Goal: Task Accomplishment & Management: Manage account settings

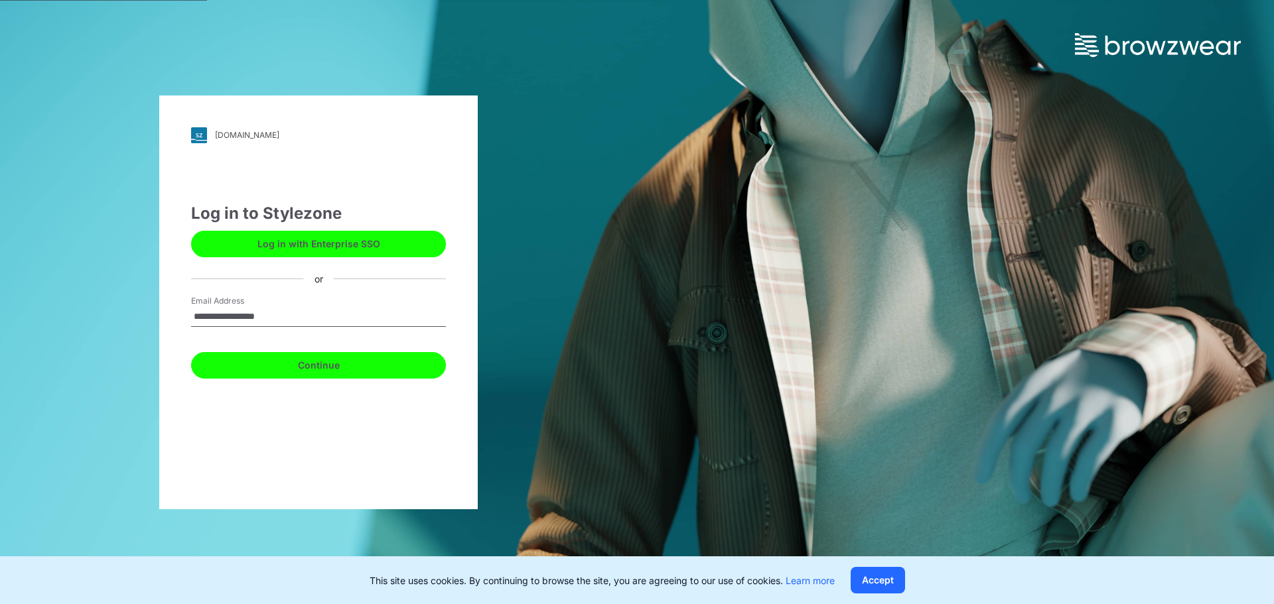
click at [317, 369] on button "Continue" at bounding box center [318, 365] width 255 height 27
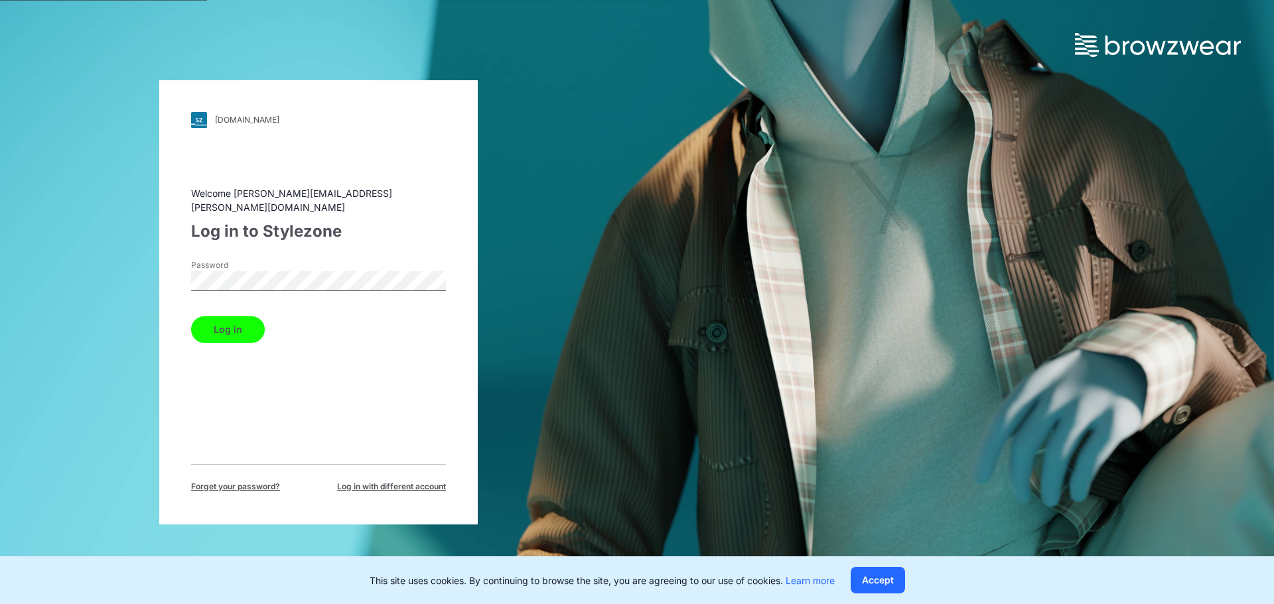
click at [245, 330] on button "Log in" at bounding box center [228, 329] width 74 height 27
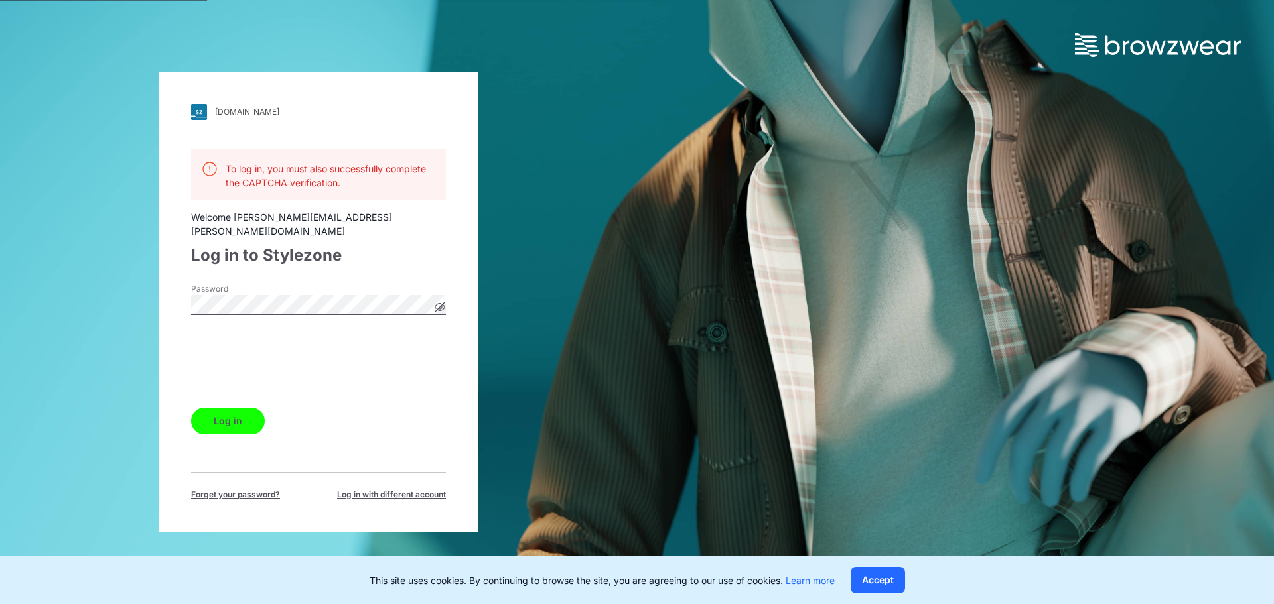
click at [226, 408] on button "Log in" at bounding box center [228, 421] width 74 height 27
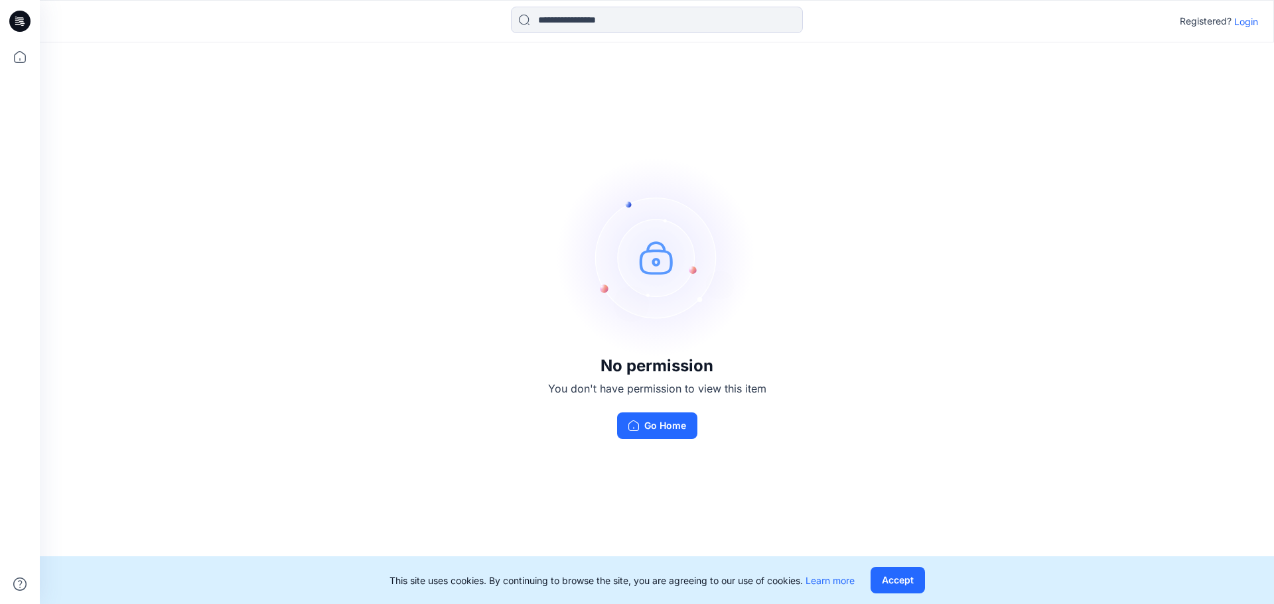
click at [1250, 18] on p "Login" at bounding box center [1246, 22] width 24 height 14
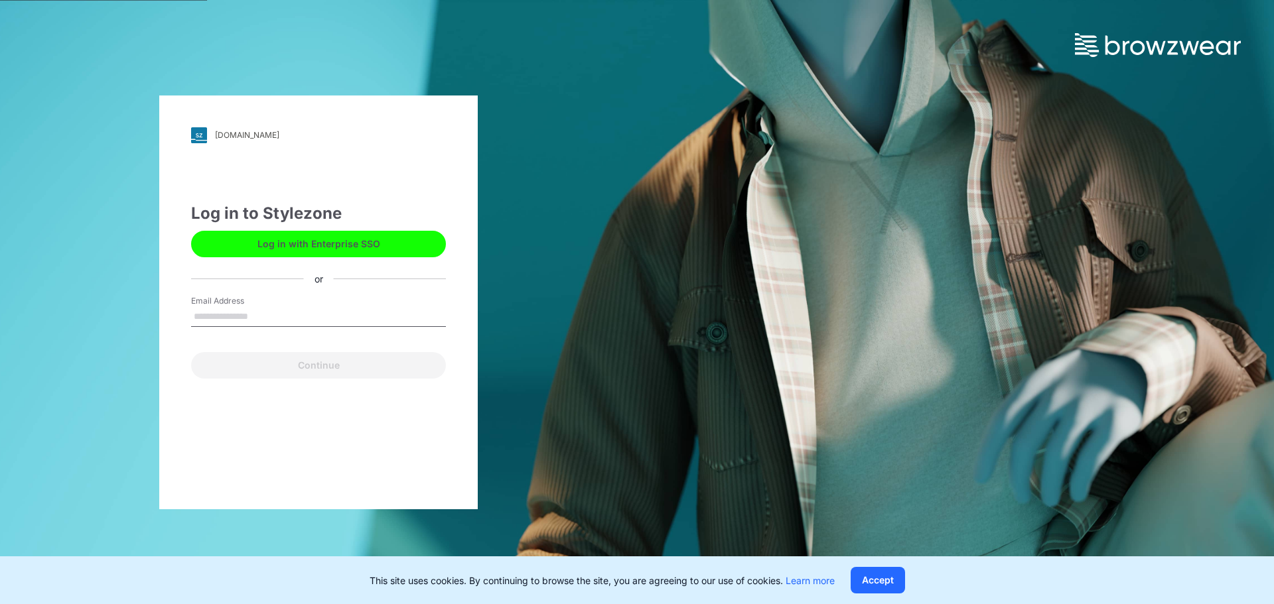
click at [262, 322] on input "Email Address" at bounding box center [318, 317] width 255 height 20
type input "**********"
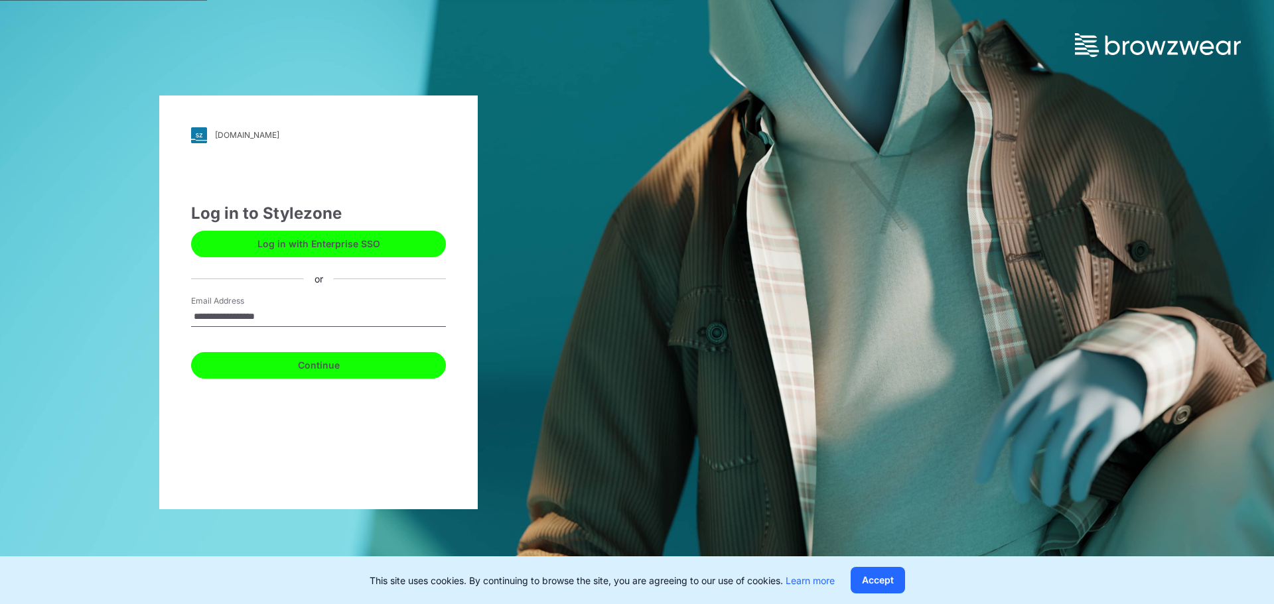
click at [297, 370] on button "Continue" at bounding box center [318, 365] width 255 height 27
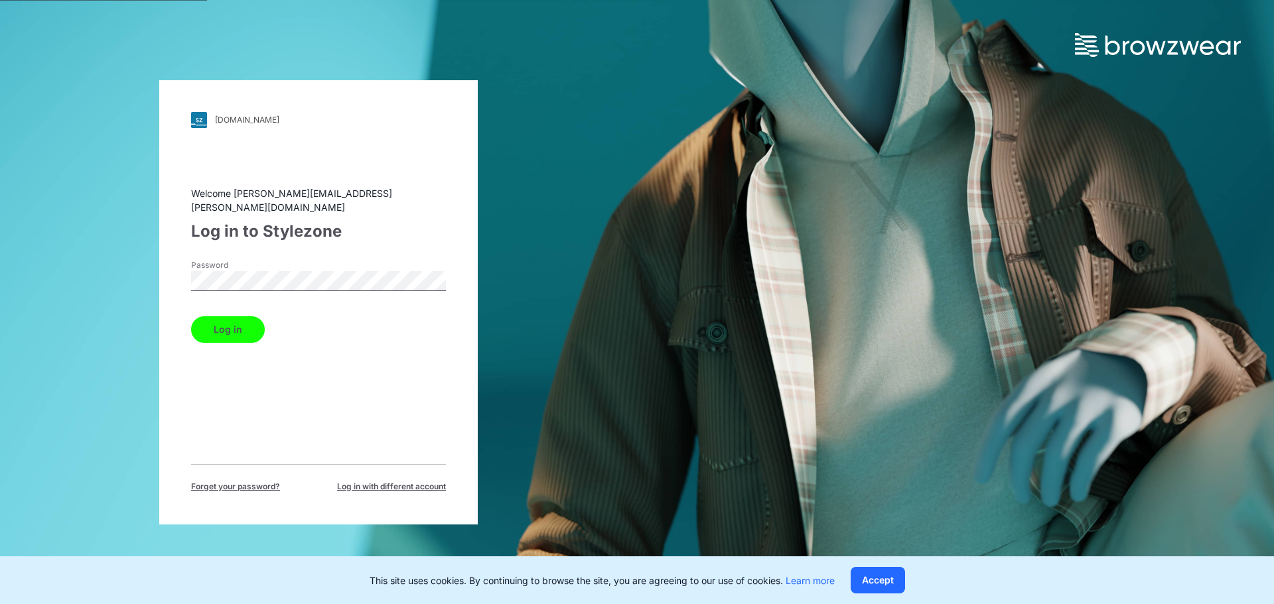
click at [244, 322] on button "Log in" at bounding box center [228, 329] width 74 height 27
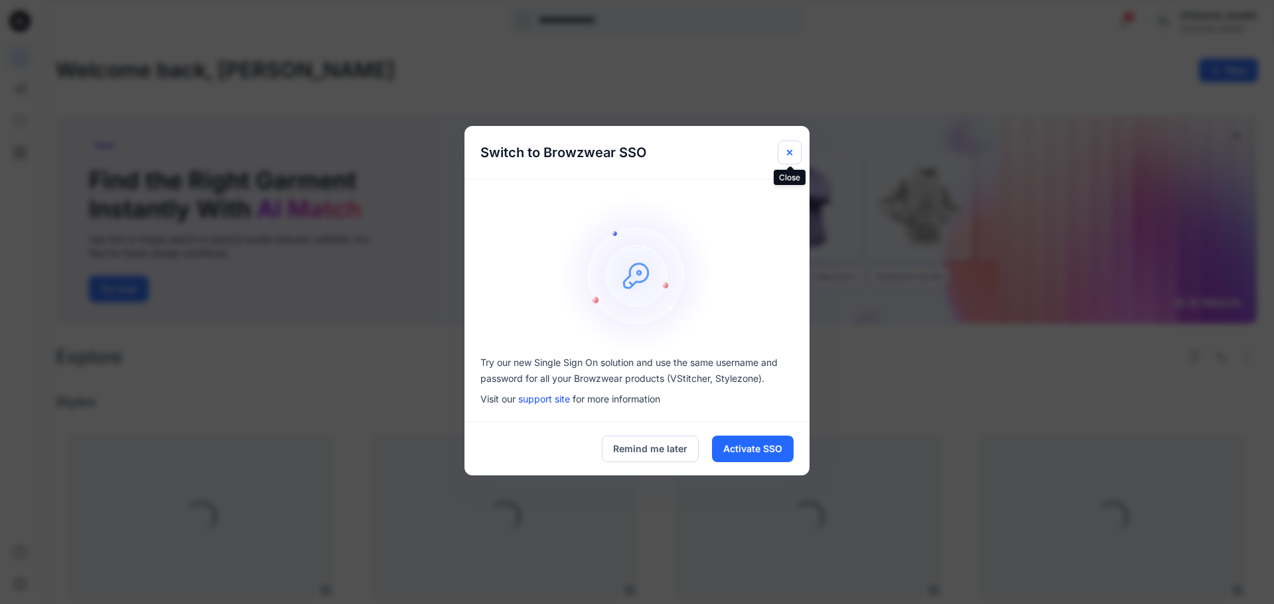
click at [792, 153] on icon "Close" at bounding box center [789, 152] width 11 height 11
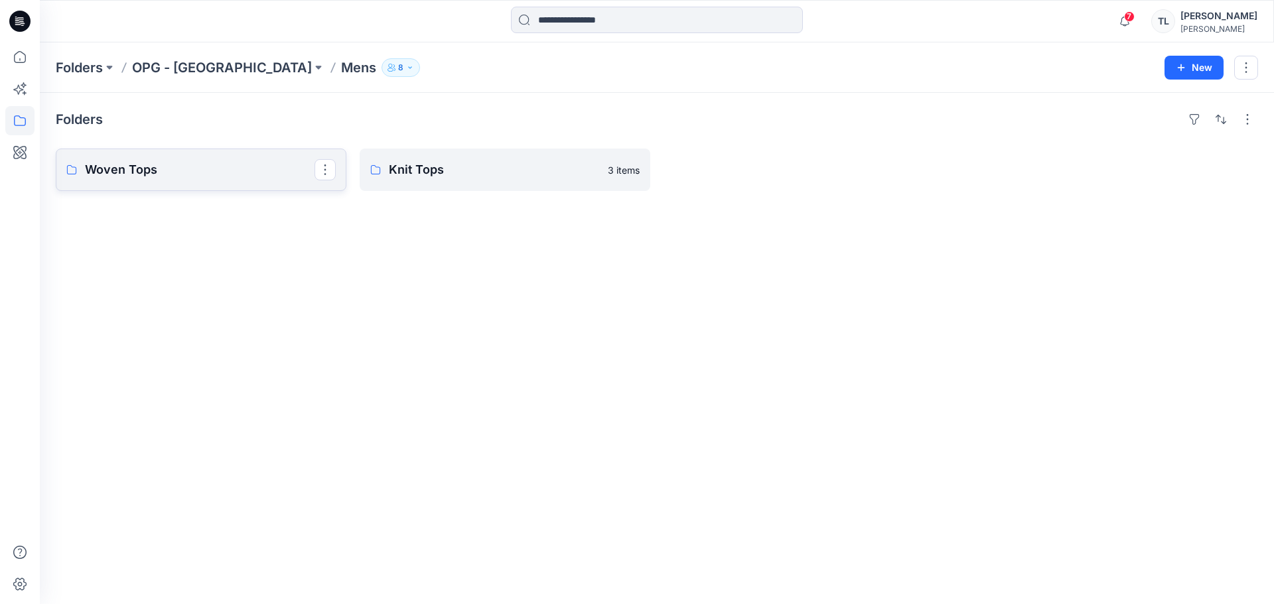
click at [238, 184] on link "Woven Tops" at bounding box center [201, 170] width 291 height 42
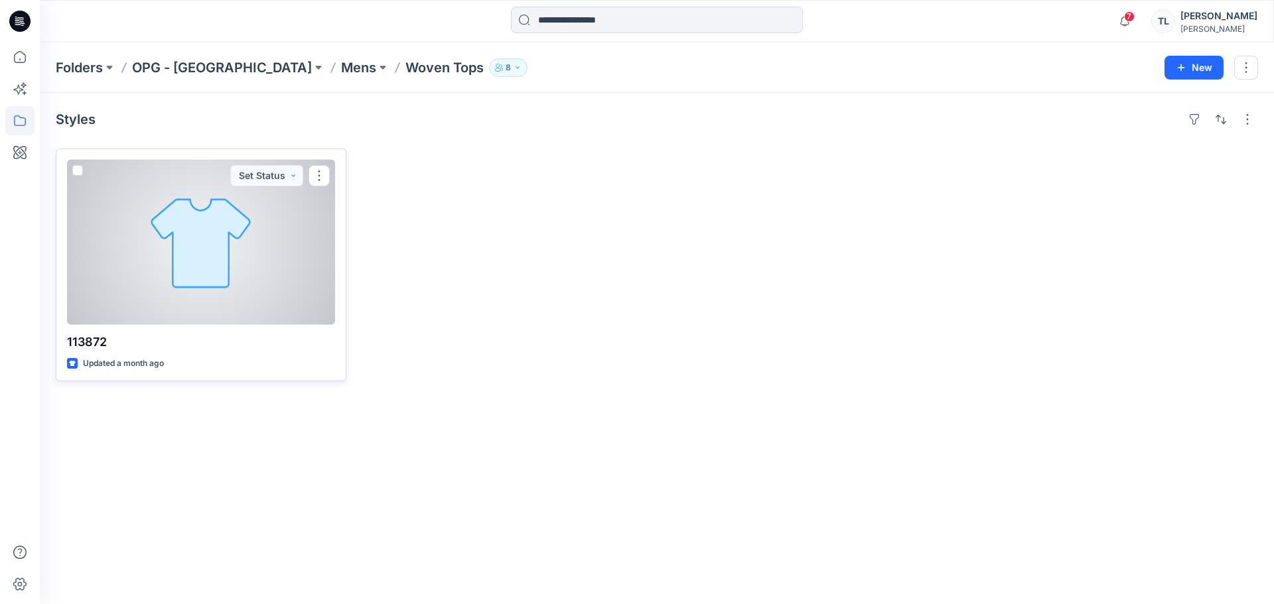
click at [204, 233] on div at bounding box center [201, 242] width 268 height 165
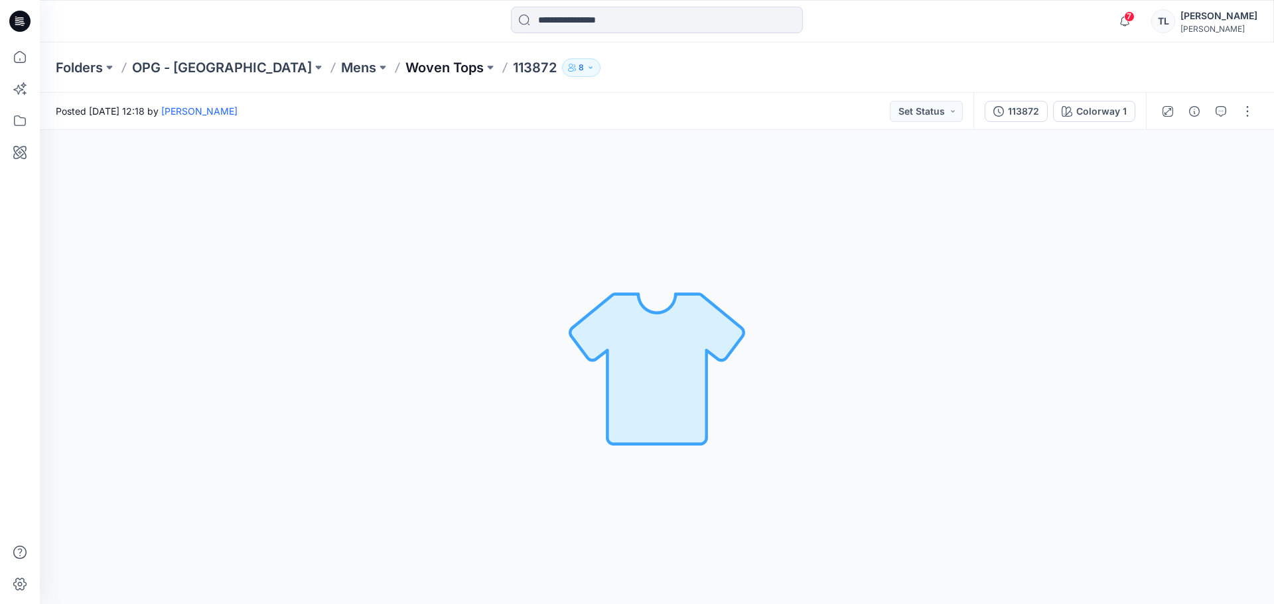
click at [405, 67] on p "Woven Tops" at bounding box center [444, 67] width 78 height 19
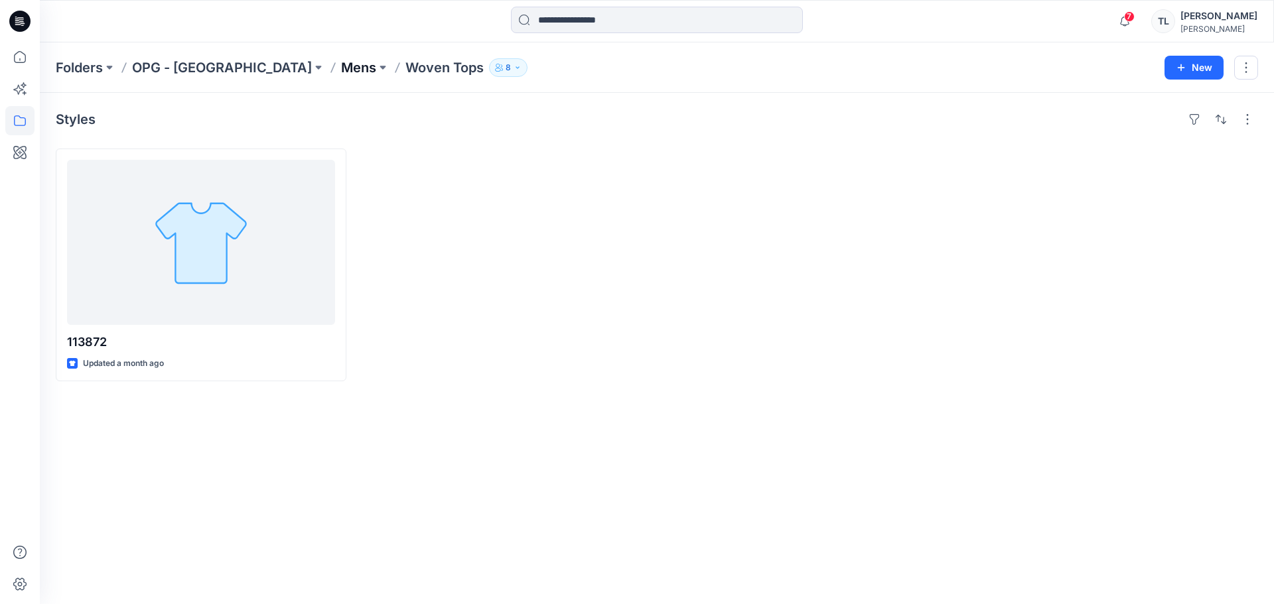
click at [341, 70] on p "Mens" at bounding box center [358, 67] width 35 height 19
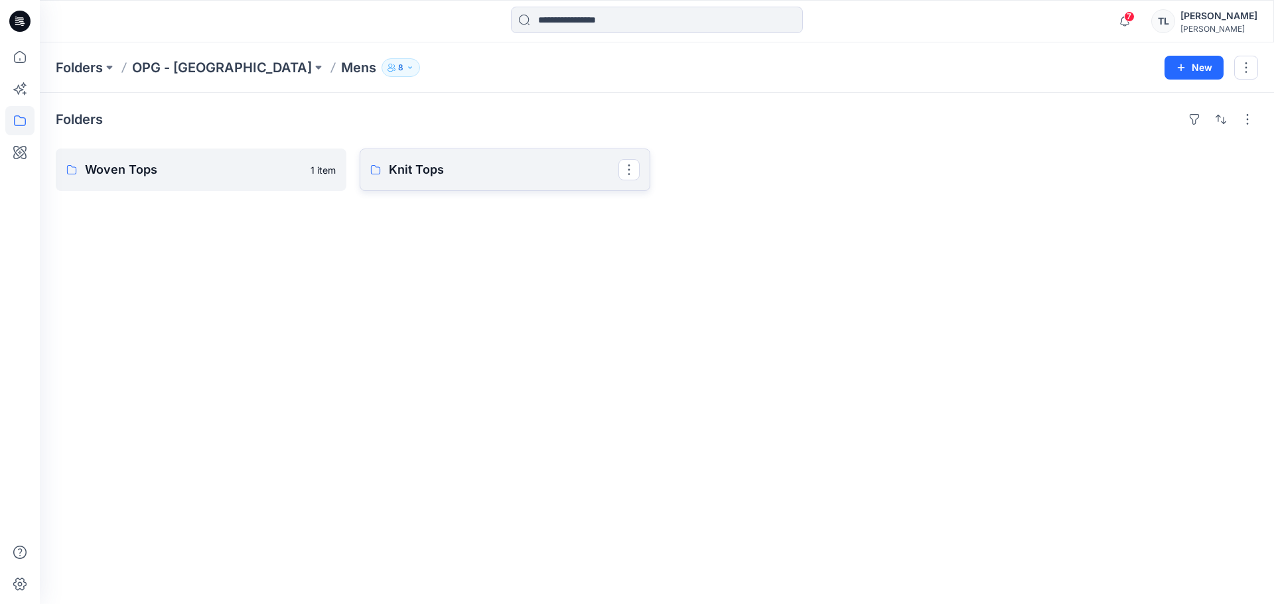
click at [496, 176] on p "Knit Tops" at bounding box center [504, 170] width 230 height 19
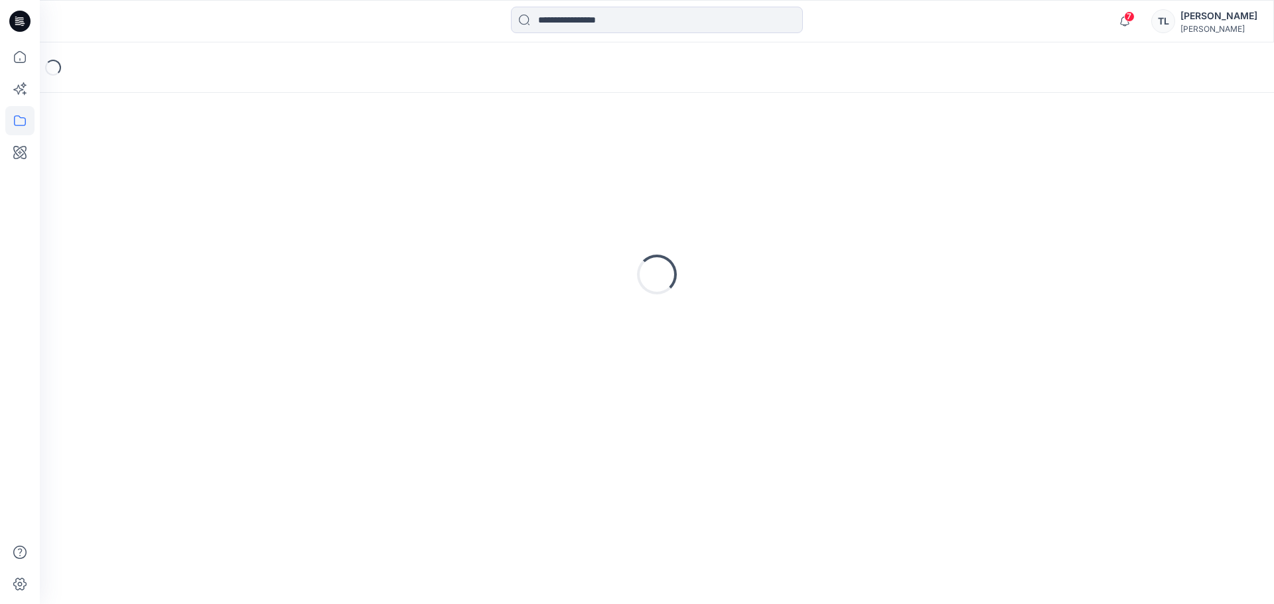
click at [496, 176] on div "Loading..." at bounding box center [657, 275] width 1202 height 332
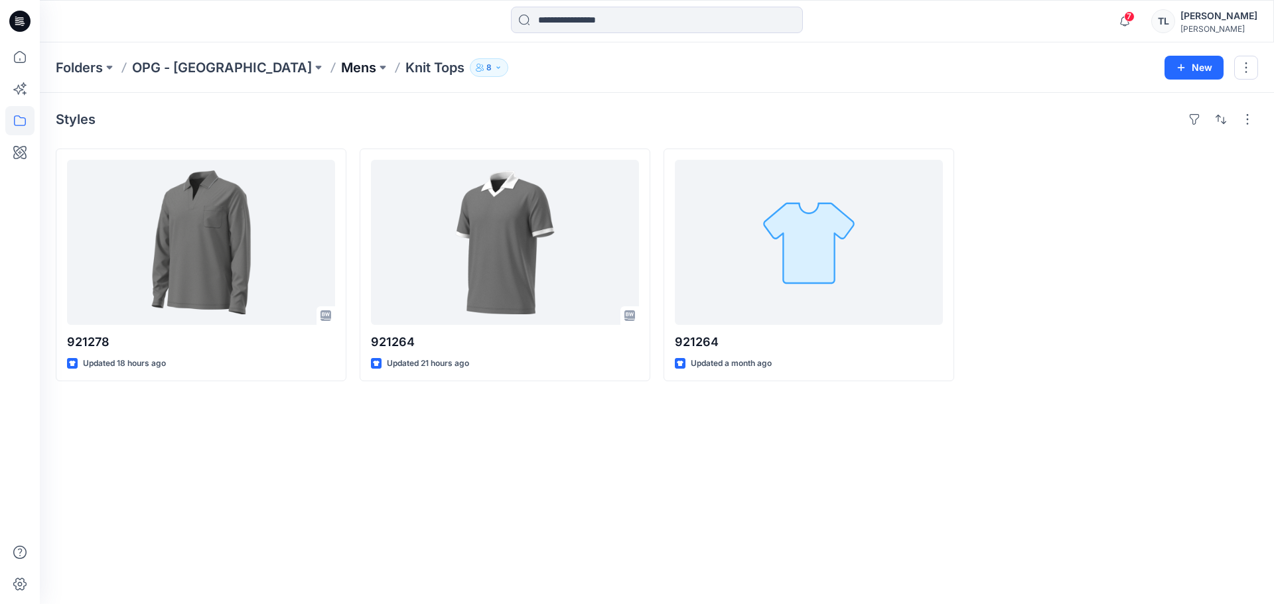
click at [341, 66] on p "Mens" at bounding box center [358, 67] width 35 height 19
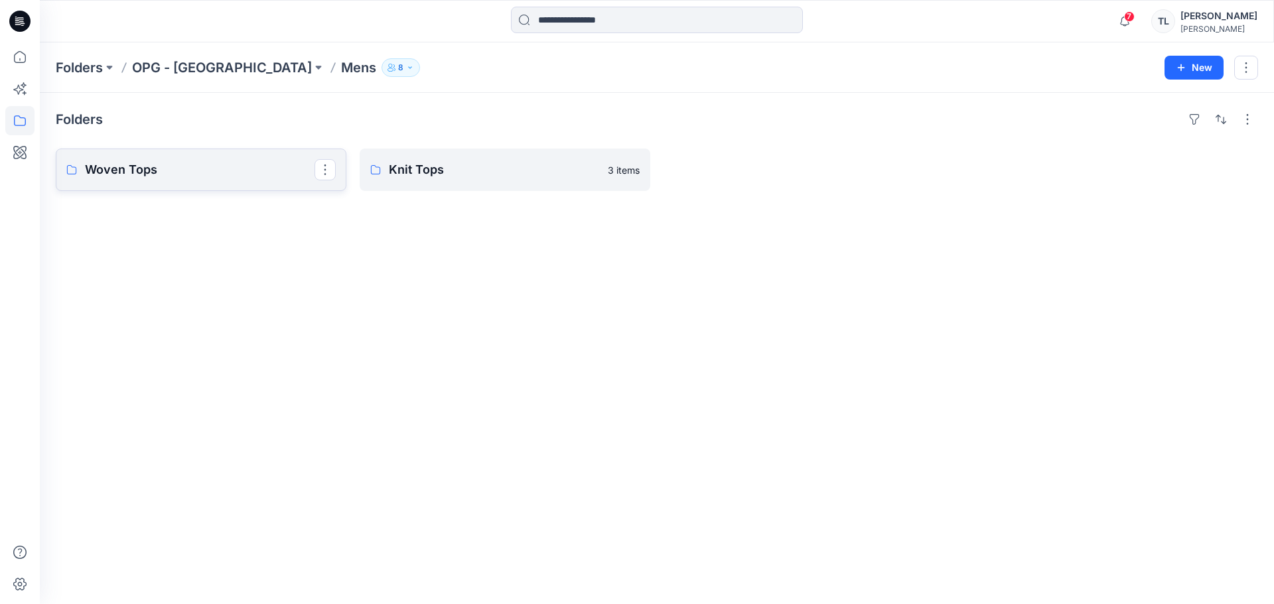
click at [244, 170] on p "Woven Tops" at bounding box center [200, 170] width 230 height 19
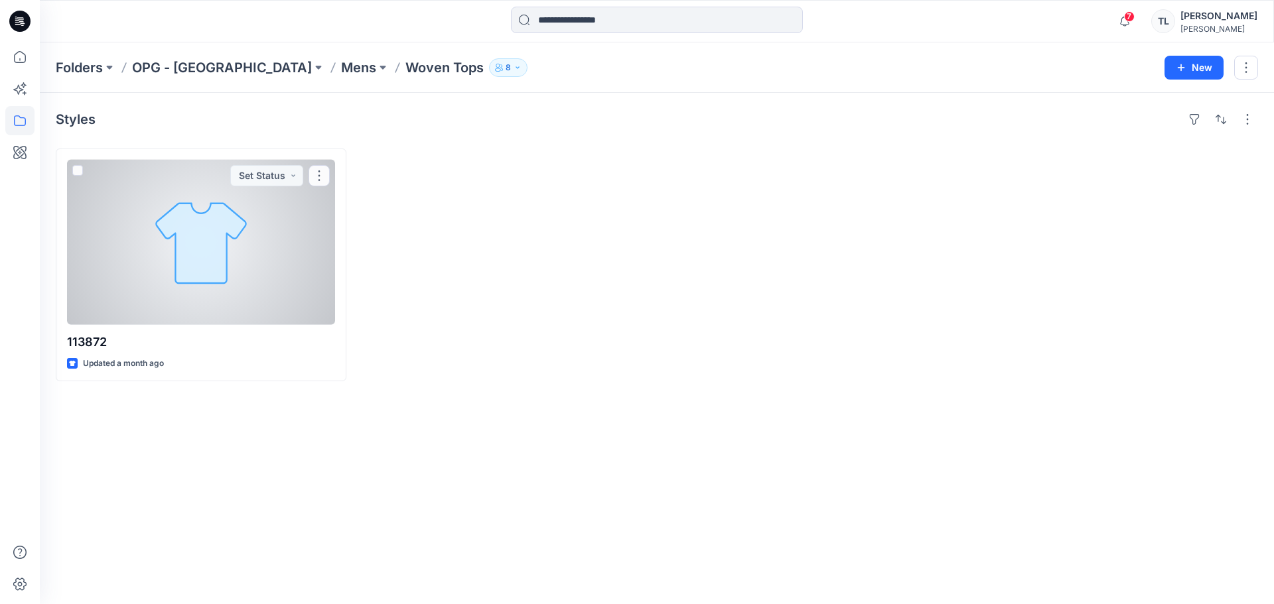
click at [244, 170] on button "Set Status" at bounding box center [266, 175] width 73 height 21
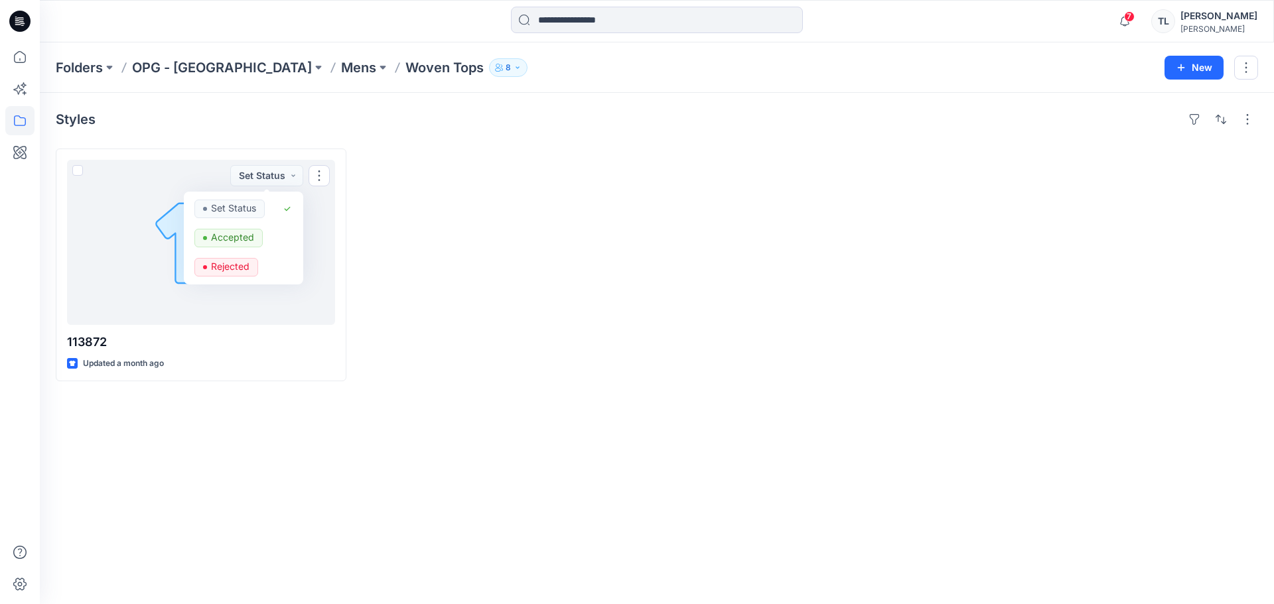
click at [696, 380] on div at bounding box center [809, 265] width 291 height 233
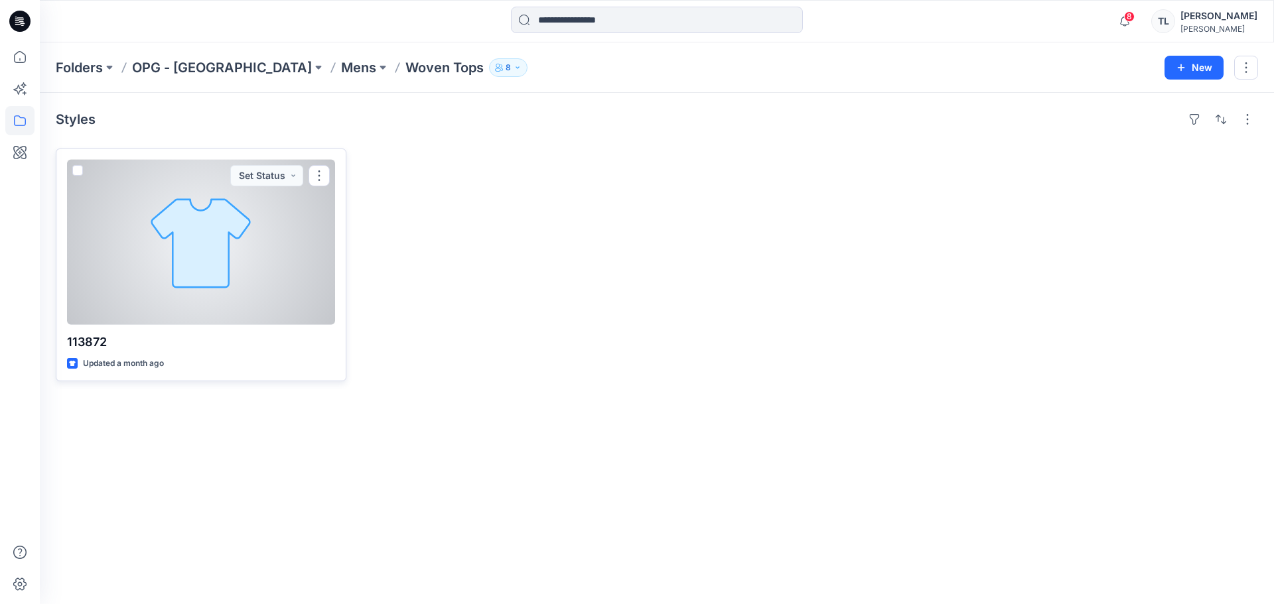
click at [186, 301] on div at bounding box center [201, 242] width 268 height 165
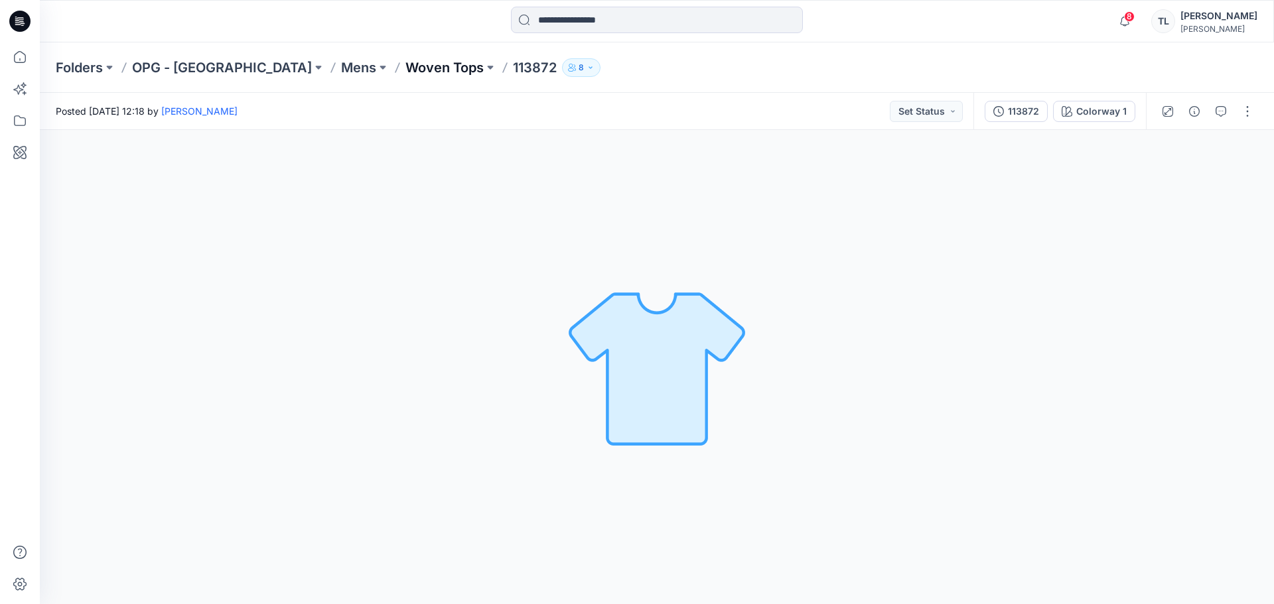
click at [405, 64] on p "Woven Tops" at bounding box center [444, 67] width 78 height 19
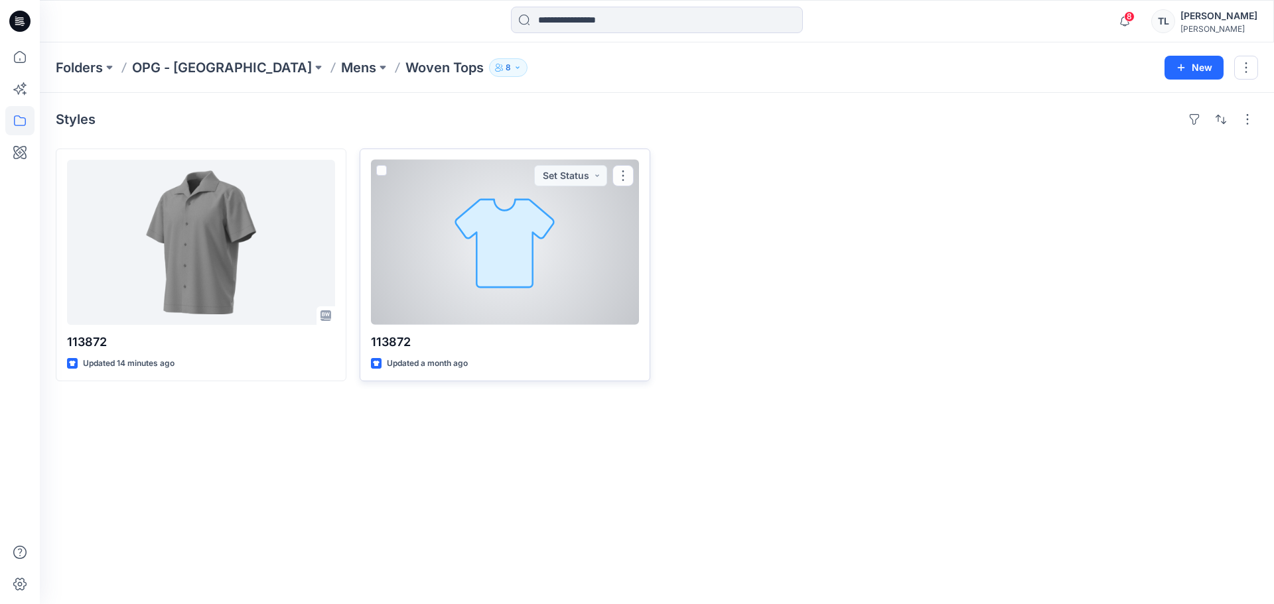
click at [450, 256] on div at bounding box center [505, 242] width 268 height 165
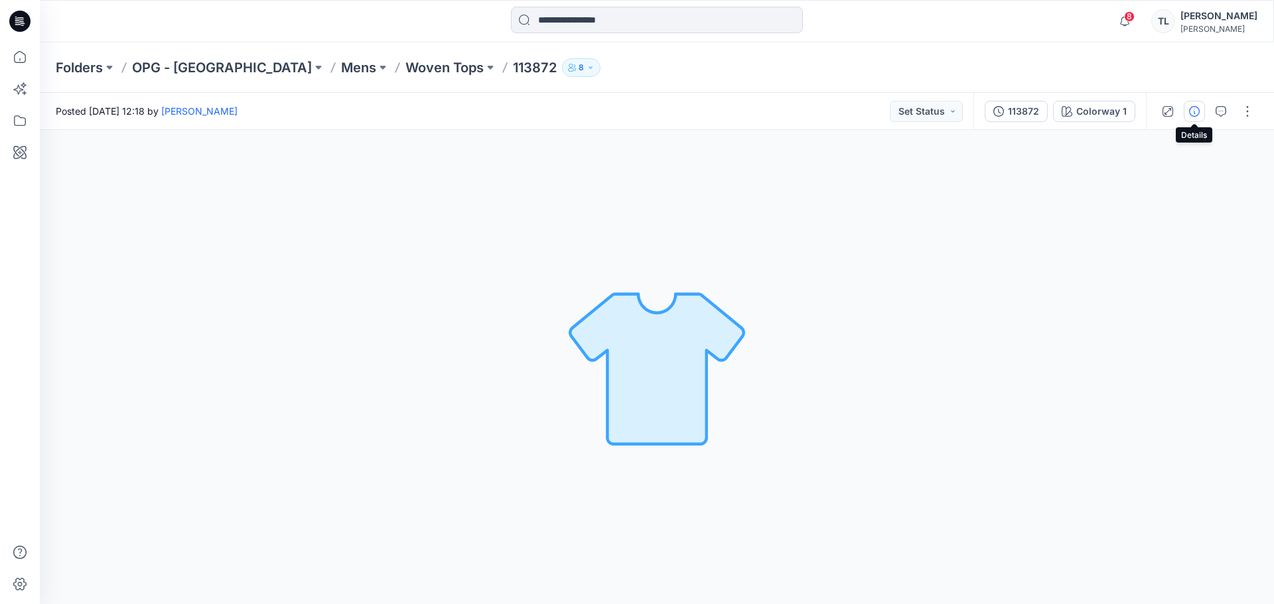
click at [1191, 113] on icon "button" at bounding box center [1194, 111] width 11 height 11
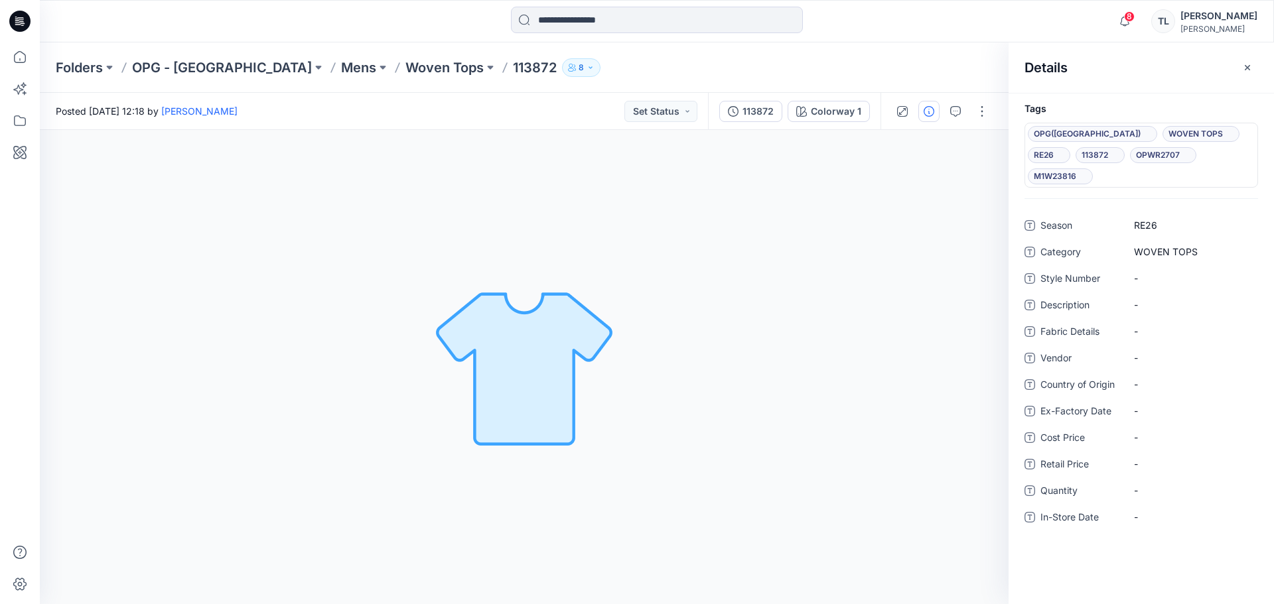
click at [568, 92] on div "Folders OPG - NY Mens Woven Tops 113872 8" at bounding box center [657, 67] width 1234 height 50
click at [707, 85] on div "Folders OPG - NY Mens Woven Tops 113872 8" at bounding box center [657, 67] width 1234 height 50
click at [405, 66] on p "Woven Tops" at bounding box center [444, 67] width 78 height 19
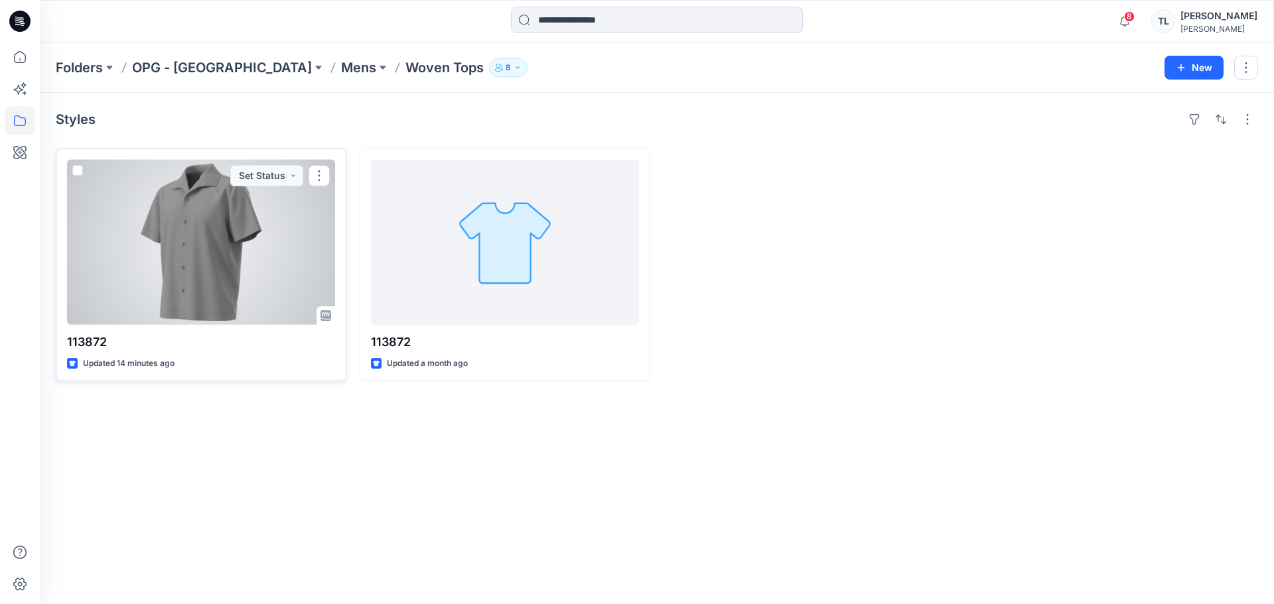
click at [253, 224] on div at bounding box center [201, 242] width 268 height 165
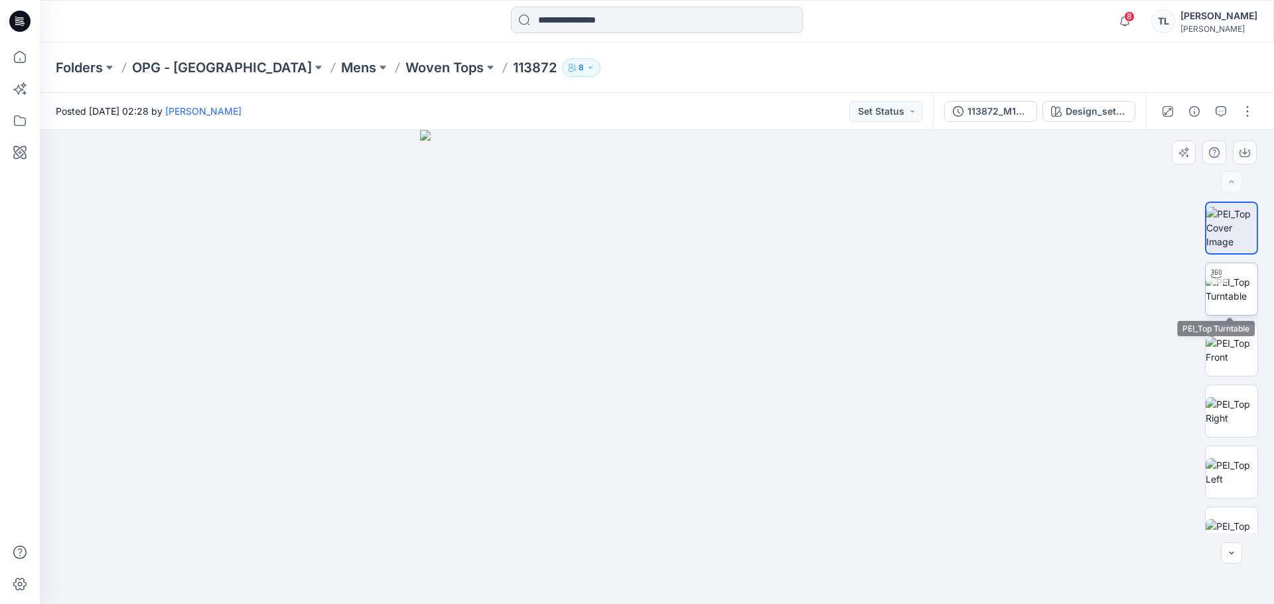
click at [1238, 287] on img at bounding box center [1232, 289] width 52 height 28
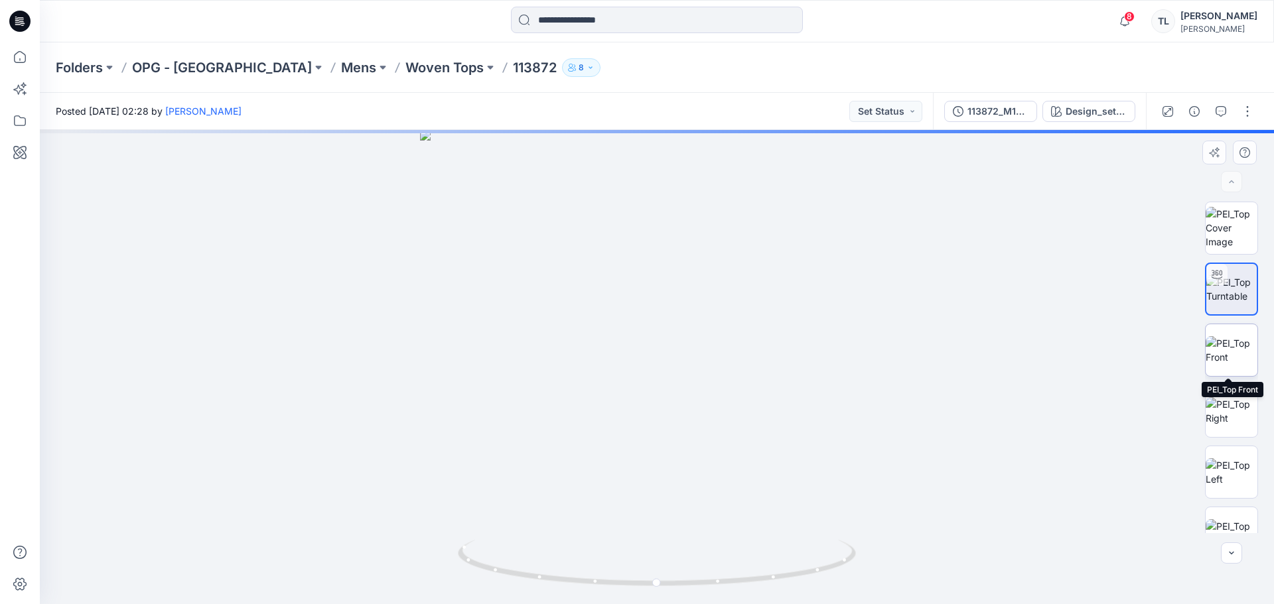
click at [1222, 355] on img at bounding box center [1232, 350] width 52 height 28
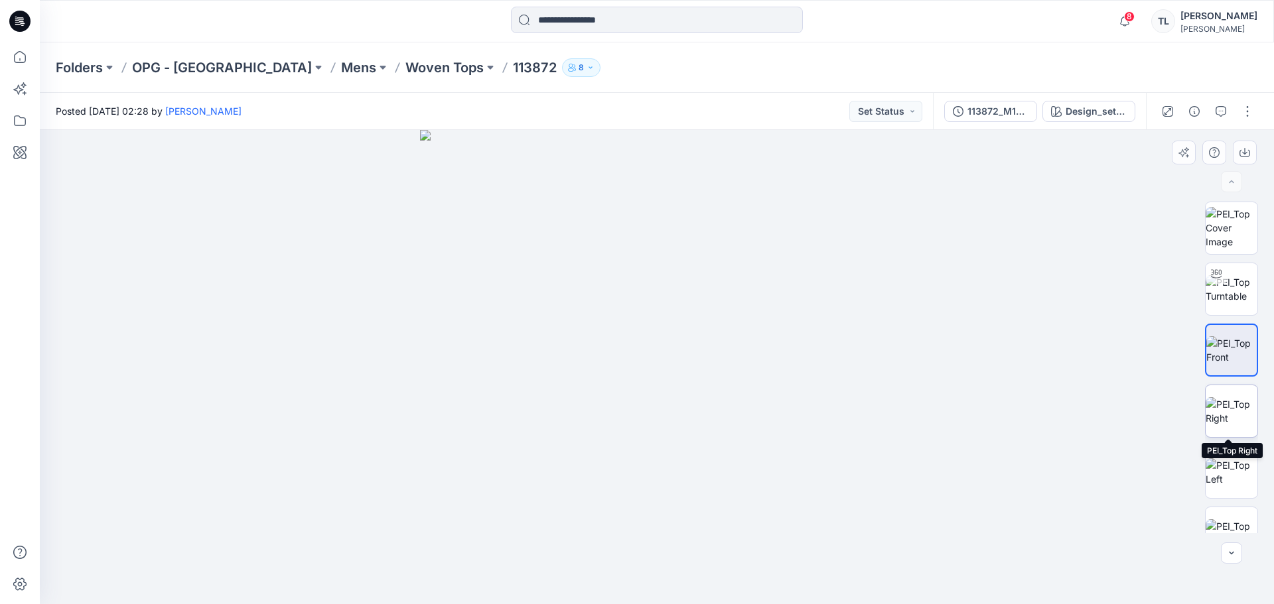
click at [1220, 401] on img at bounding box center [1232, 411] width 52 height 28
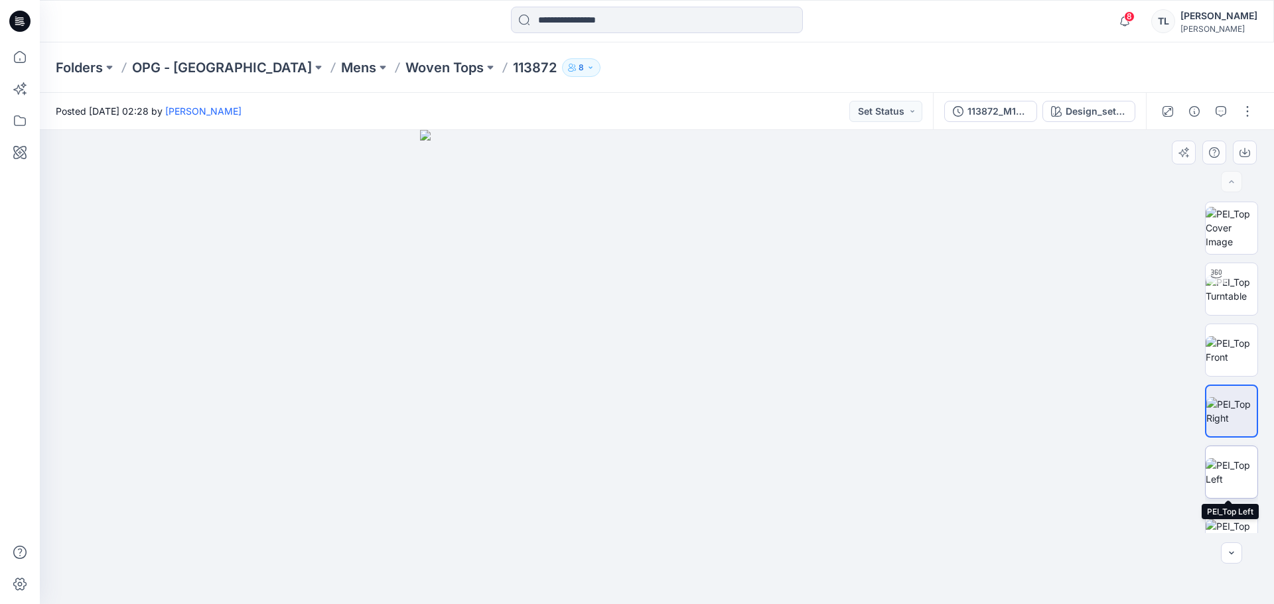
click at [1228, 458] on img at bounding box center [1232, 472] width 52 height 28
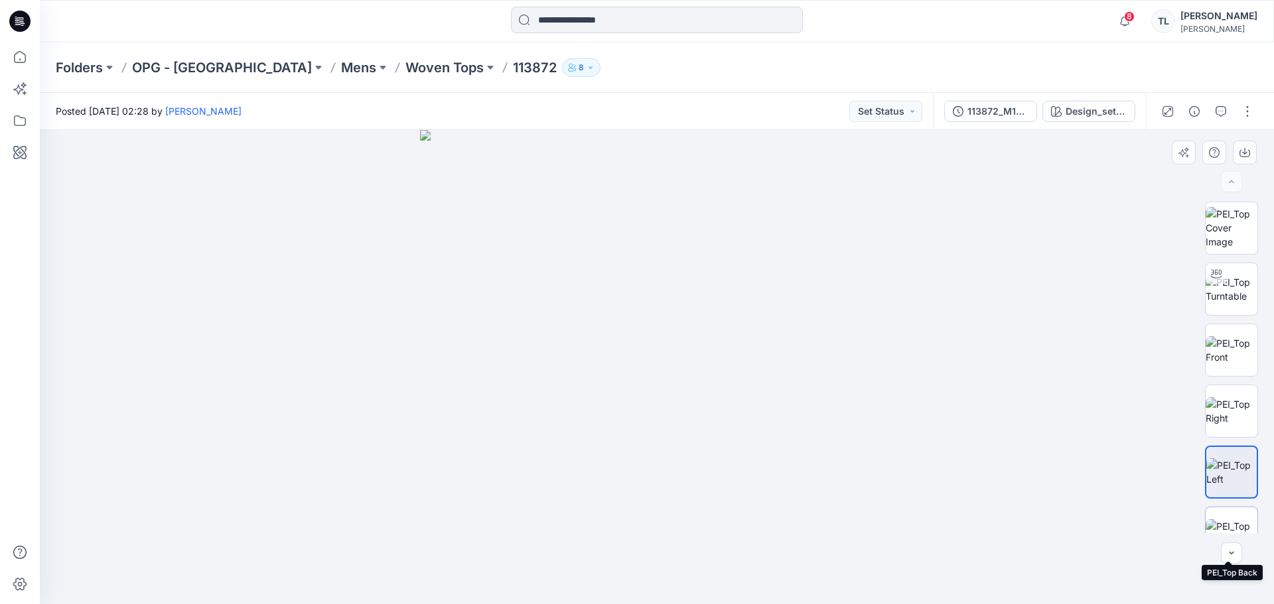
click at [1236, 522] on img at bounding box center [1232, 534] width 52 height 28
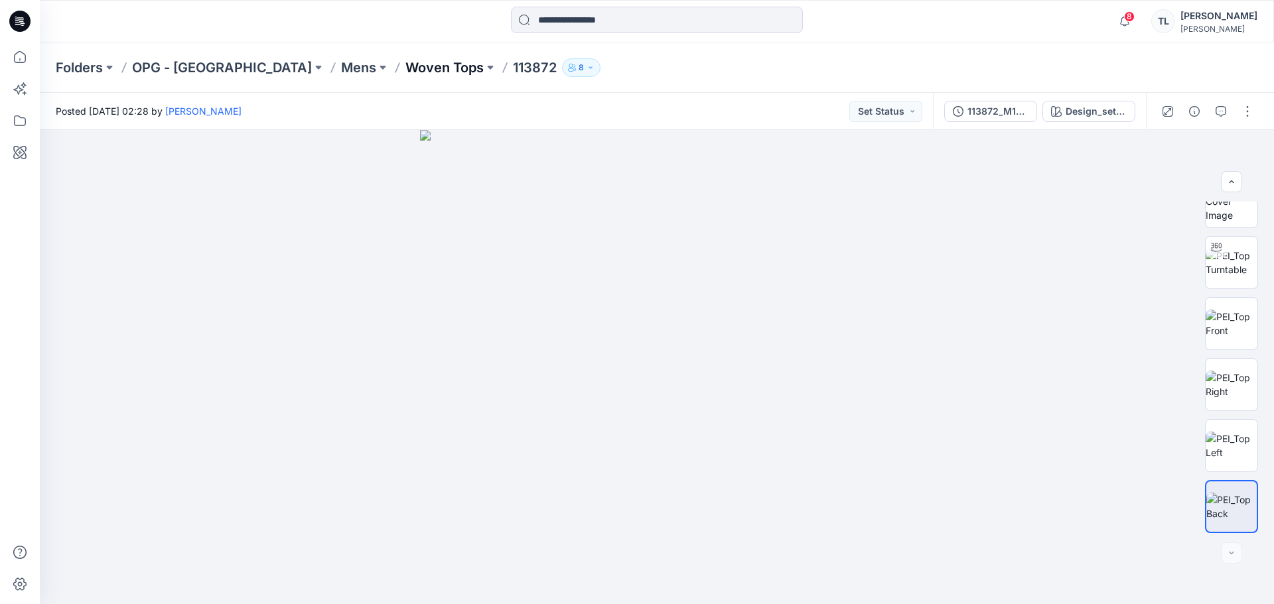
click at [405, 58] on p "Woven Tops" at bounding box center [444, 67] width 78 height 19
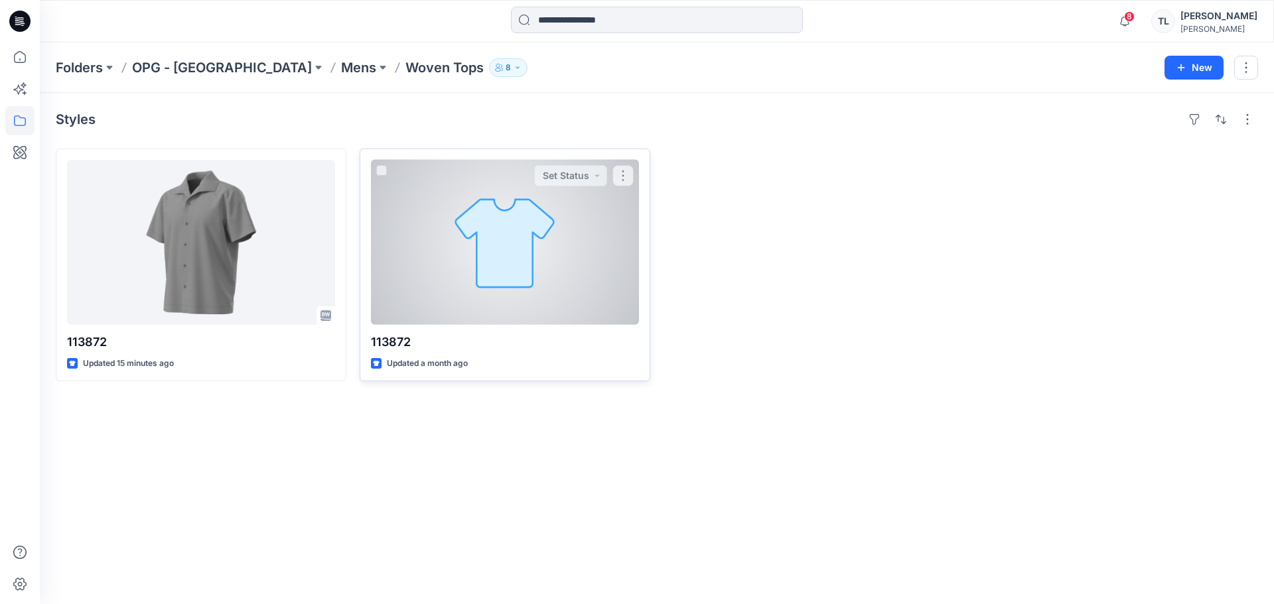
click at [456, 287] on div at bounding box center [505, 242] width 268 height 165
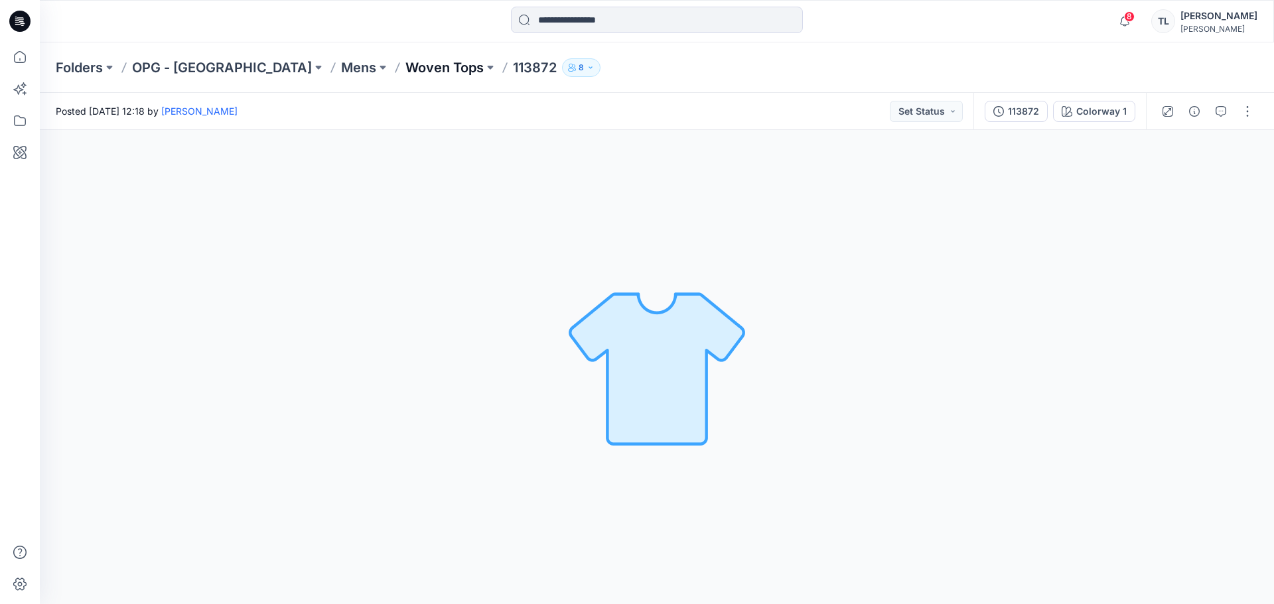
click at [405, 64] on p "Woven Tops" at bounding box center [444, 67] width 78 height 19
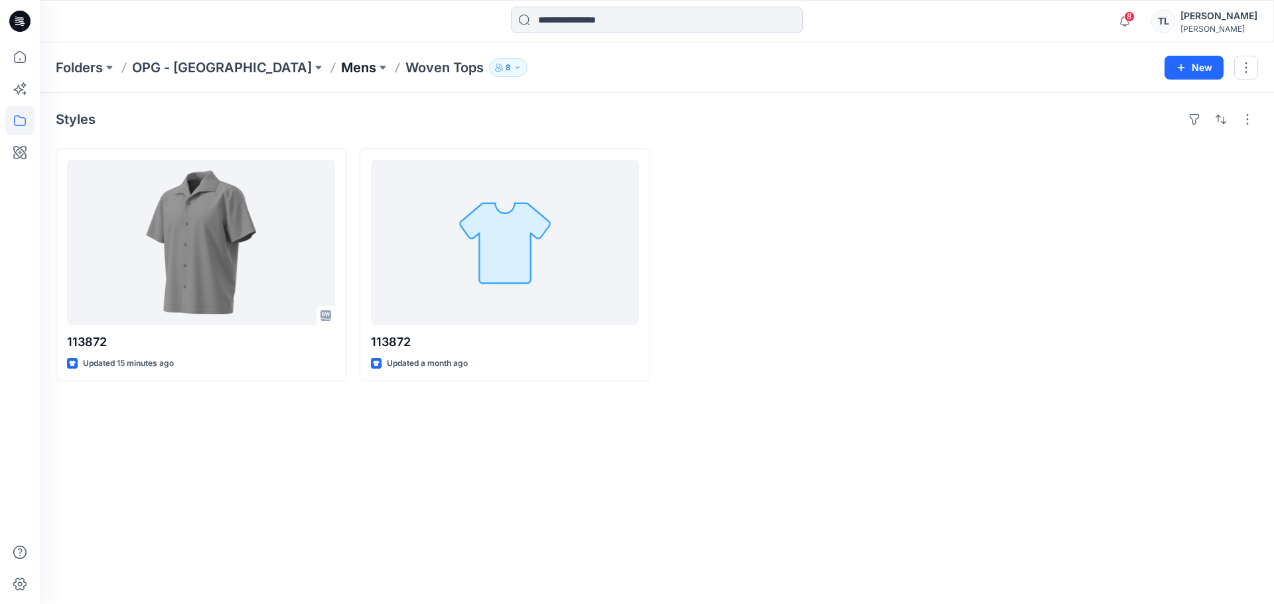
click at [341, 68] on p "Mens" at bounding box center [358, 67] width 35 height 19
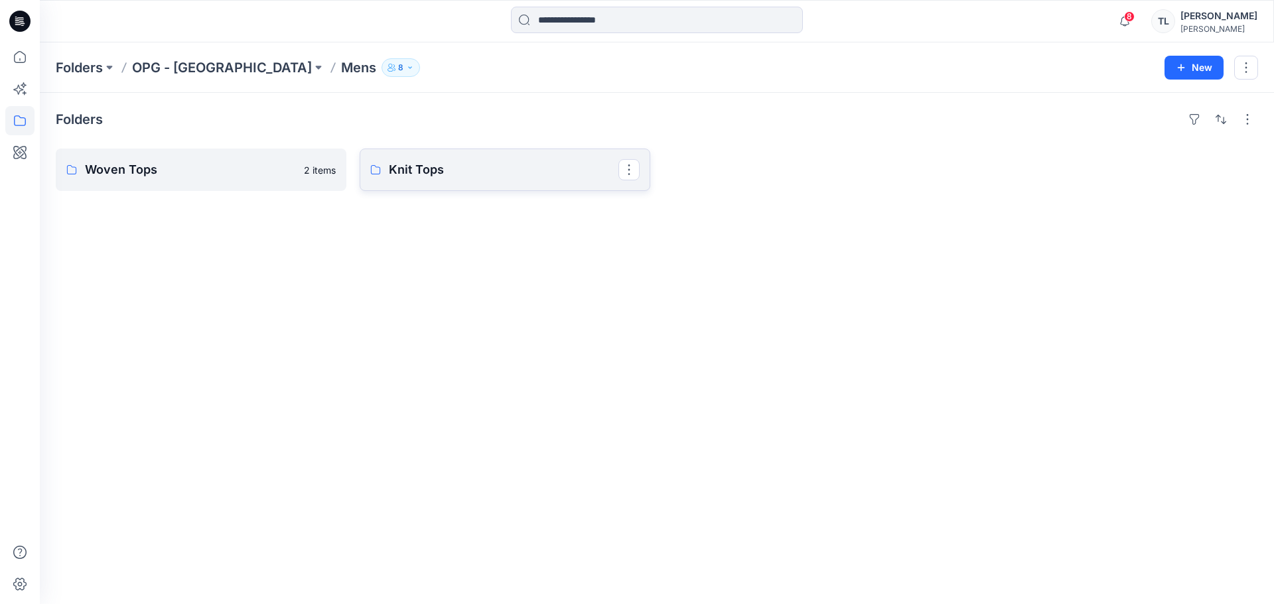
click at [402, 180] on link "Knit Tops" at bounding box center [505, 170] width 291 height 42
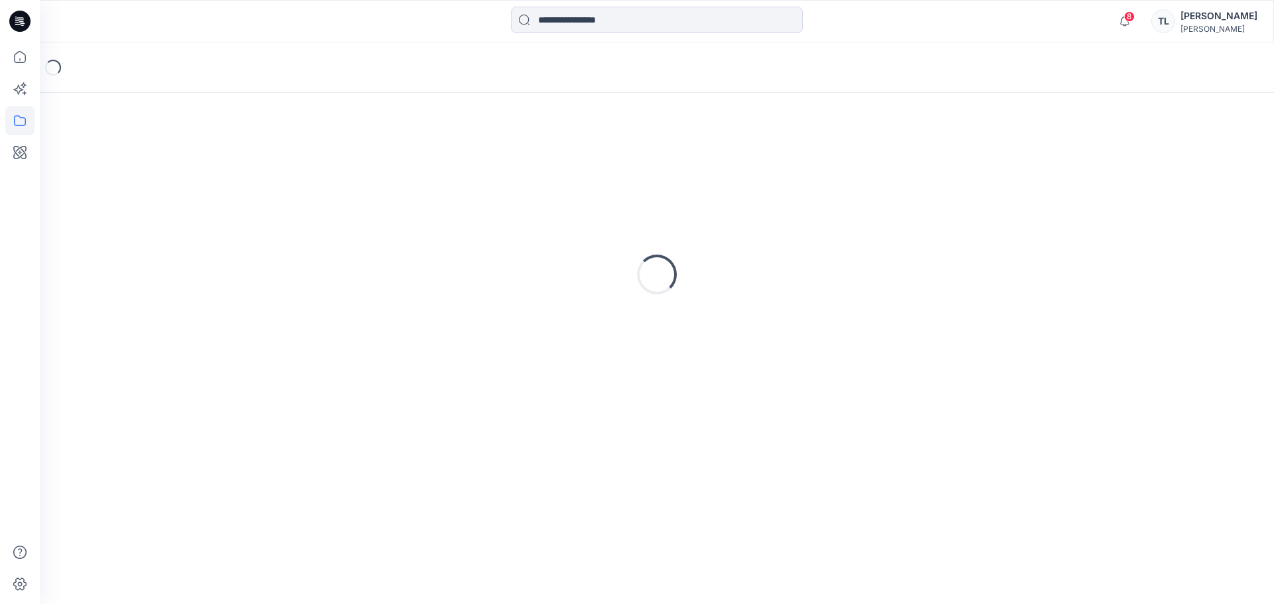
click at [402, 180] on div "Loading..." at bounding box center [657, 275] width 1202 height 332
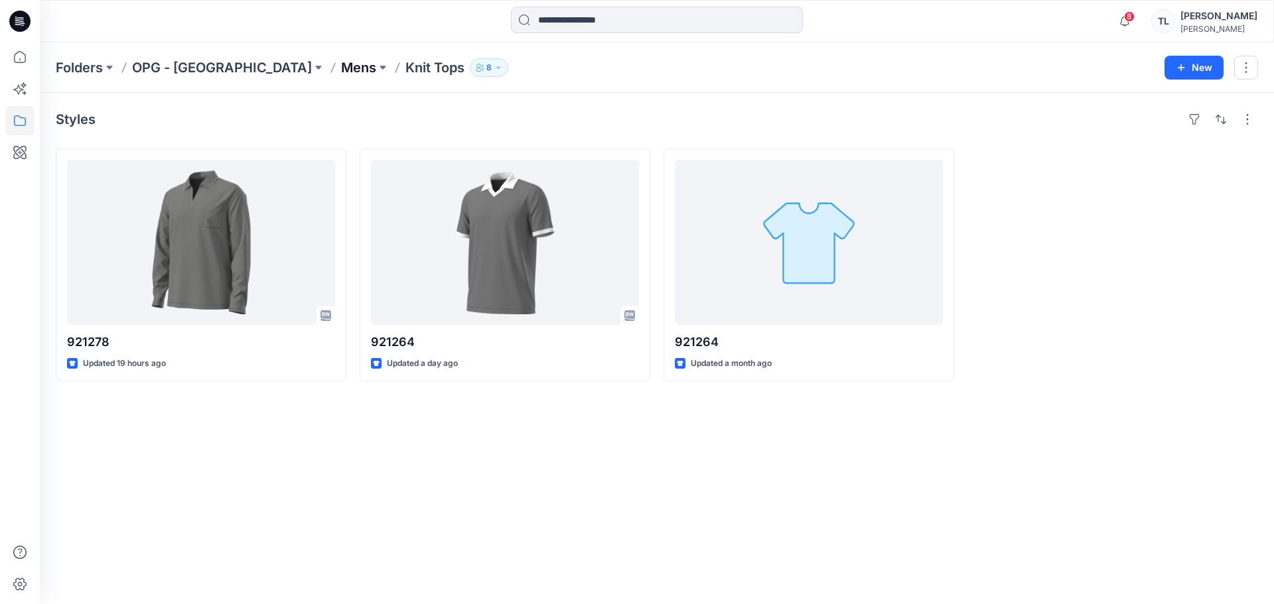
click at [341, 73] on p "Mens" at bounding box center [358, 67] width 35 height 19
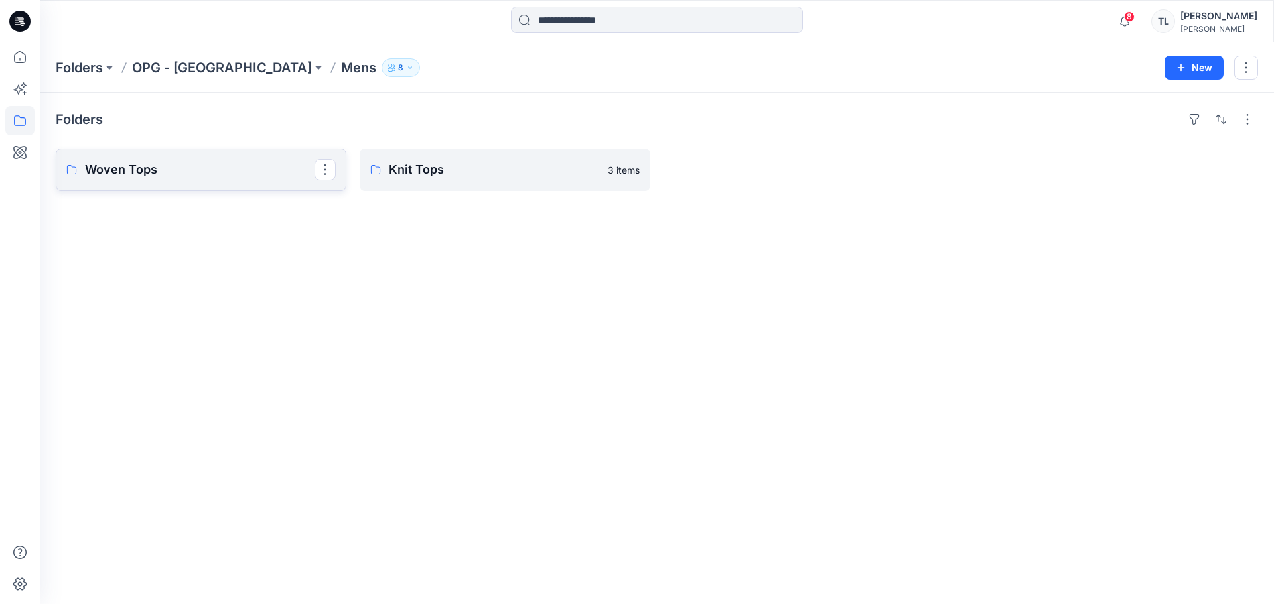
click at [230, 157] on link "Woven Tops" at bounding box center [201, 170] width 291 height 42
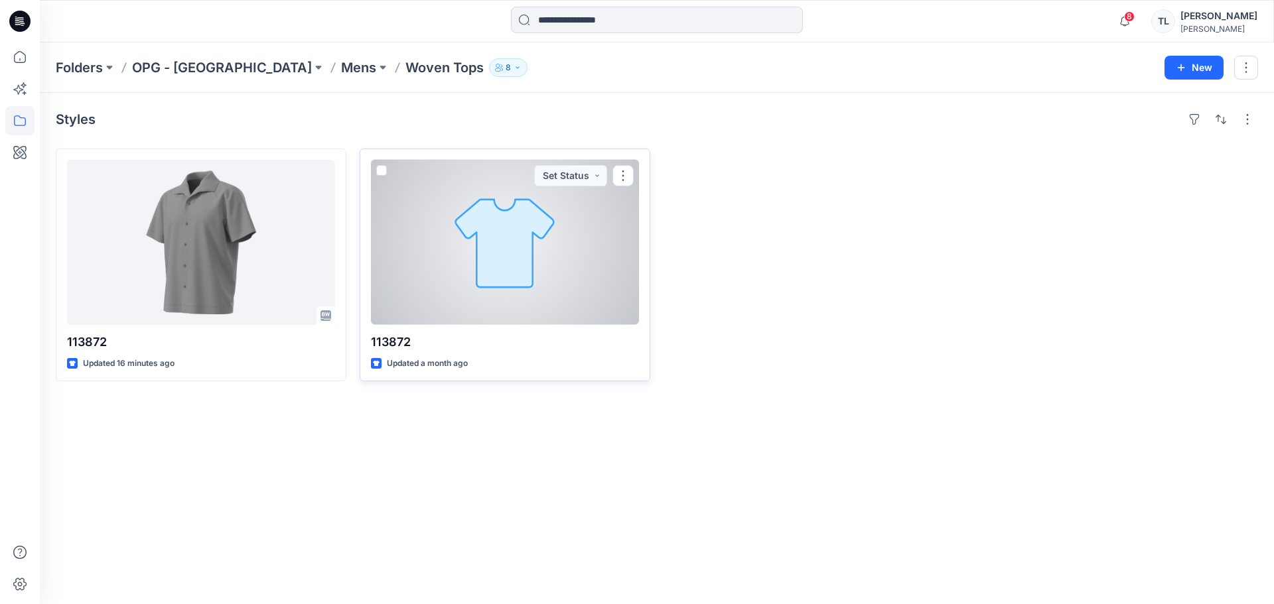
click at [546, 289] on div at bounding box center [505, 242] width 268 height 165
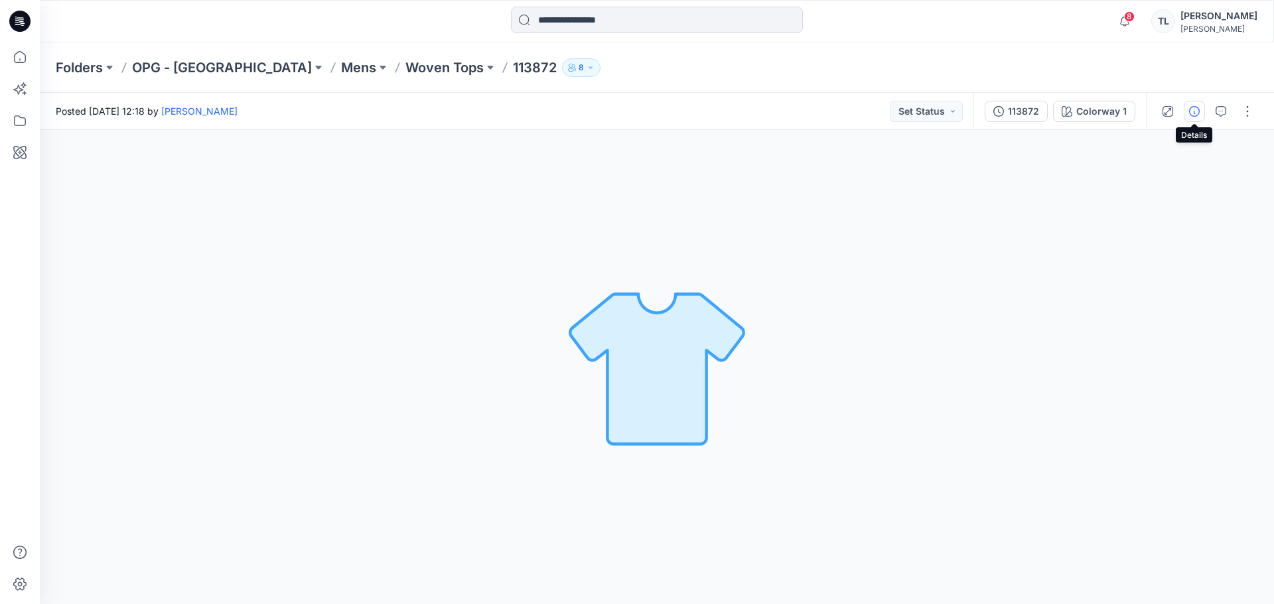
click at [1190, 109] on icon "button" at bounding box center [1194, 111] width 11 height 11
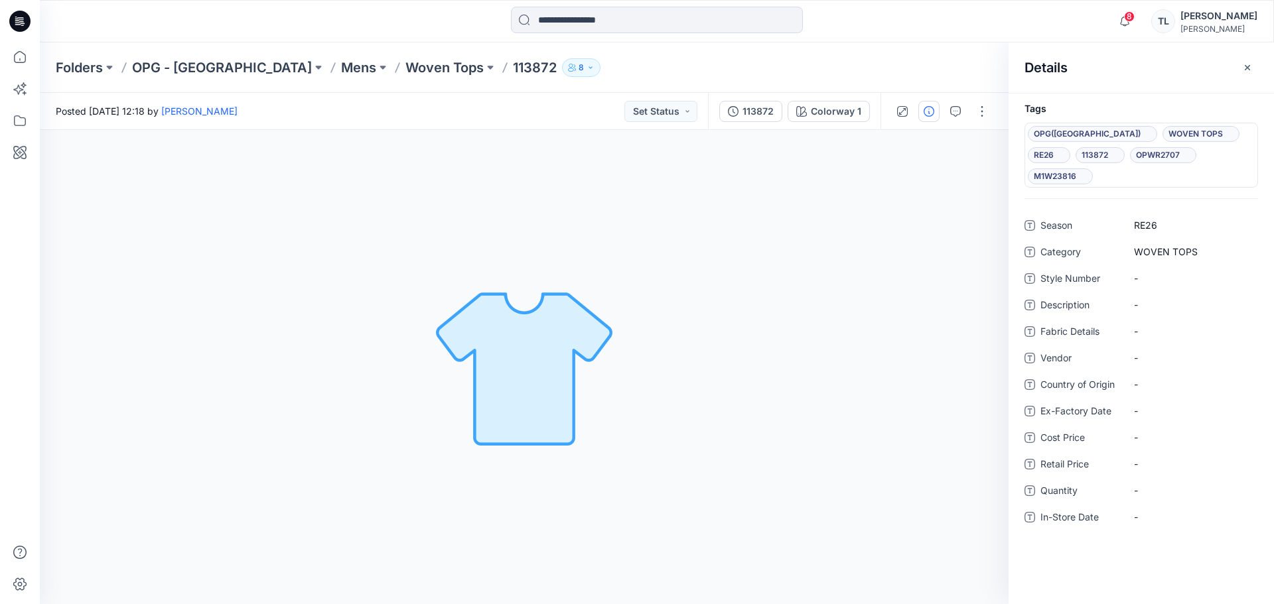
click at [764, 63] on div "Folders OPG - NY Mens Woven Tops 113872 8" at bounding box center [605, 67] width 1099 height 19
click at [405, 72] on p "Woven Tops" at bounding box center [444, 67] width 78 height 19
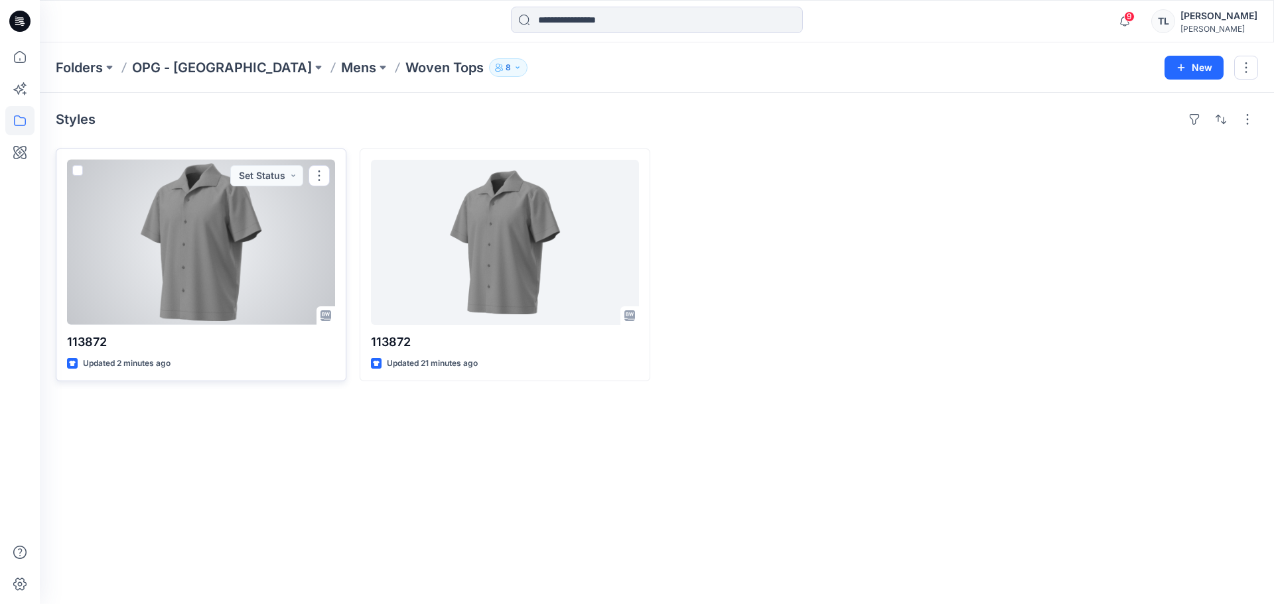
click at [268, 226] on div at bounding box center [201, 242] width 268 height 165
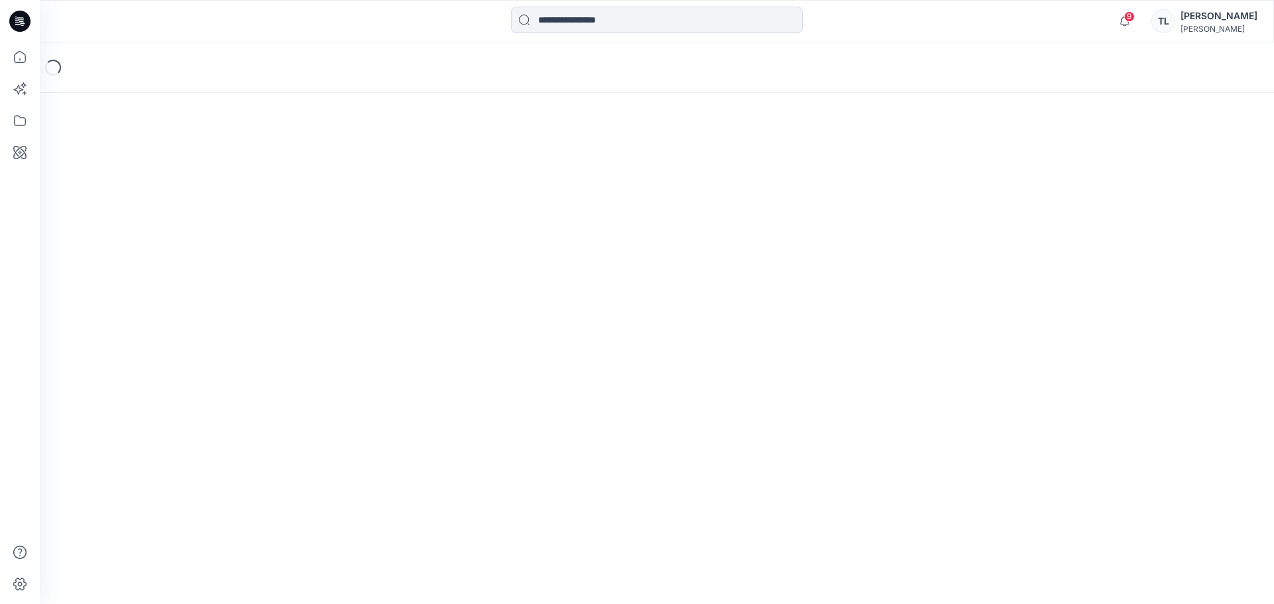
click at [268, 226] on div "Loading..." at bounding box center [657, 323] width 1234 height 562
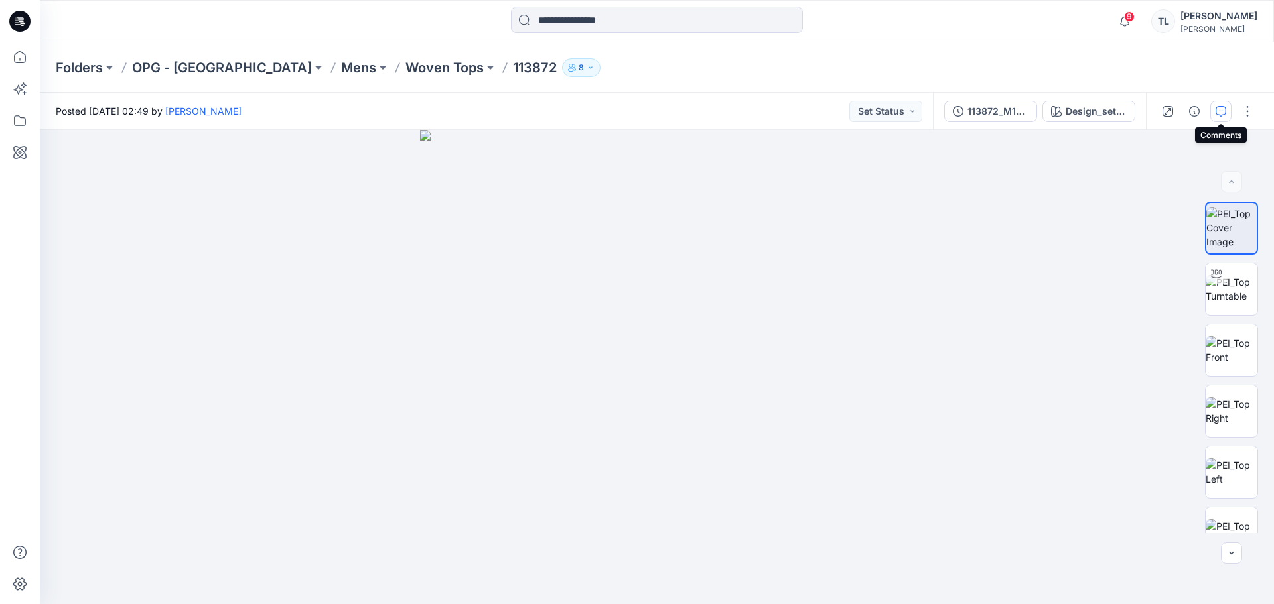
click at [1220, 111] on icon "button" at bounding box center [1221, 111] width 11 height 11
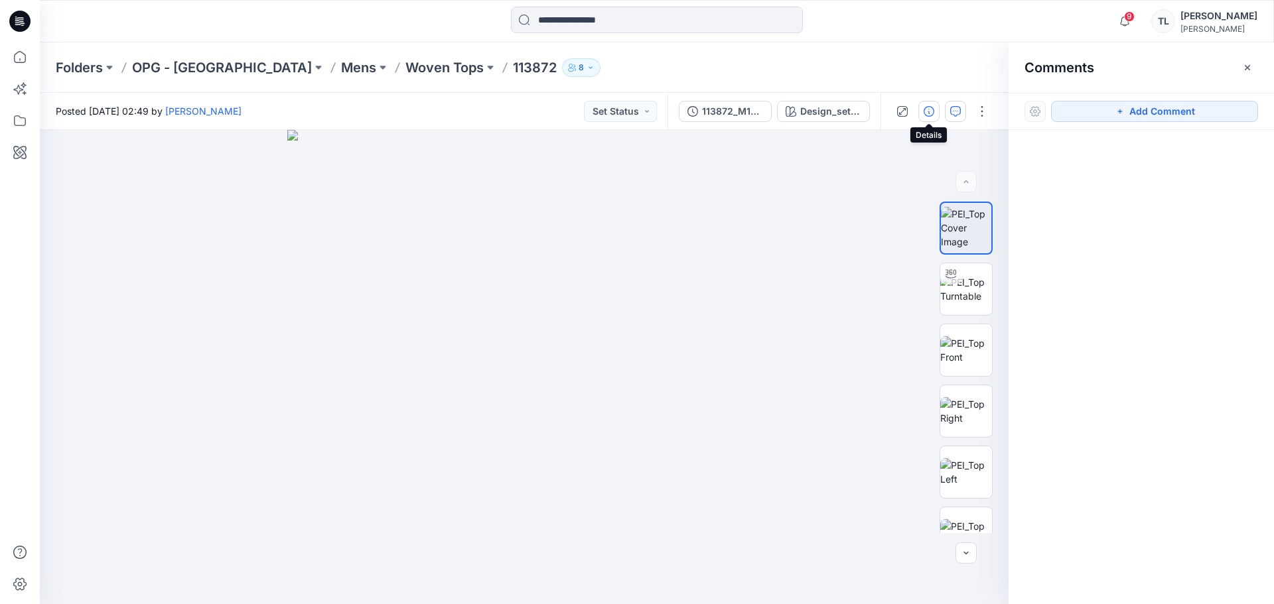
click at [937, 111] on button "button" at bounding box center [928, 111] width 21 height 21
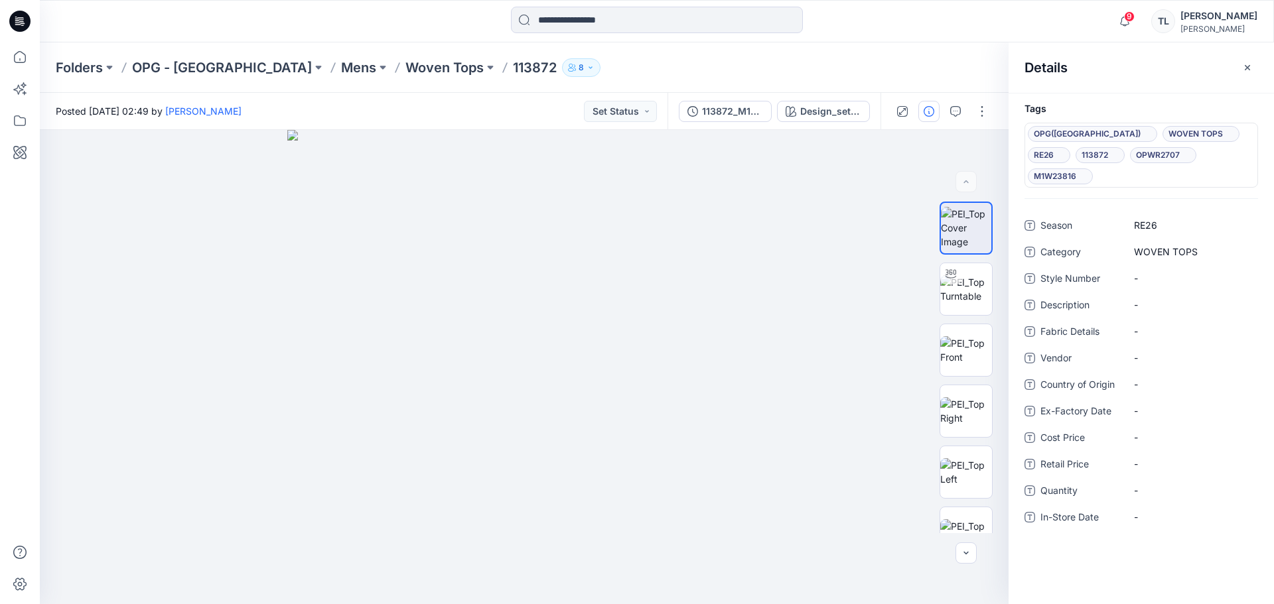
click at [322, 81] on div "Folders OPG - NY Mens Woven Tops 113872 8" at bounding box center [657, 67] width 1234 height 50
click at [405, 70] on p "Woven Tops" at bounding box center [444, 67] width 78 height 19
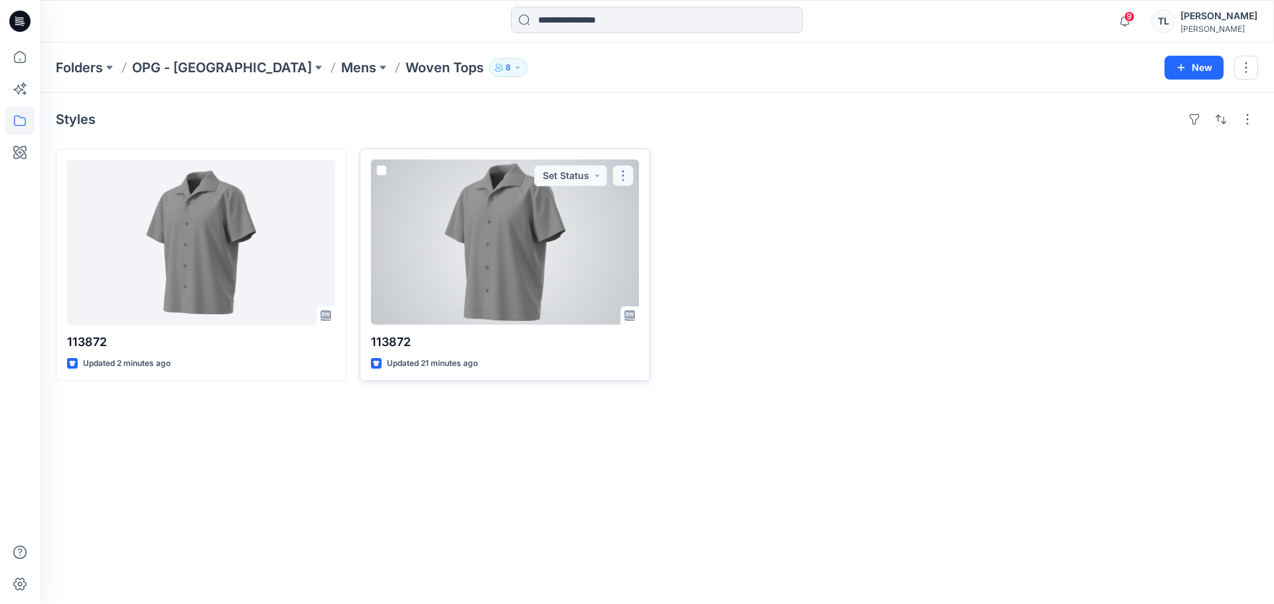
click at [624, 178] on button "button" at bounding box center [622, 175] width 21 height 21
click at [382, 173] on span at bounding box center [381, 170] width 11 height 11
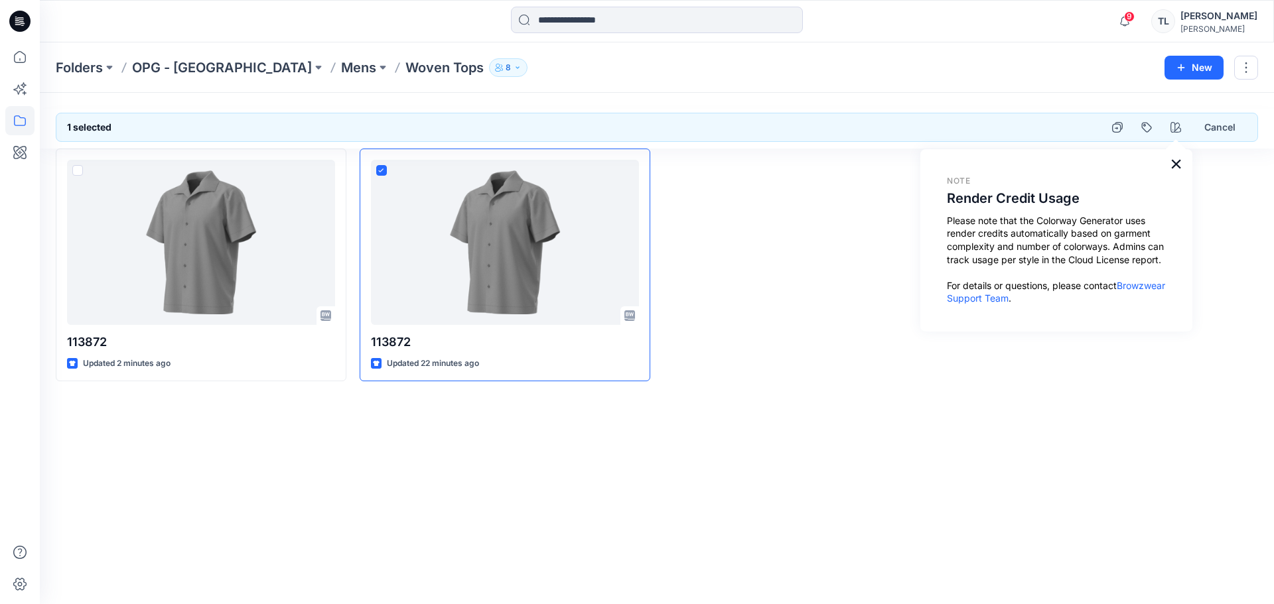
click at [1178, 161] on button "×" at bounding box center [1176, 163] width 13 height 21
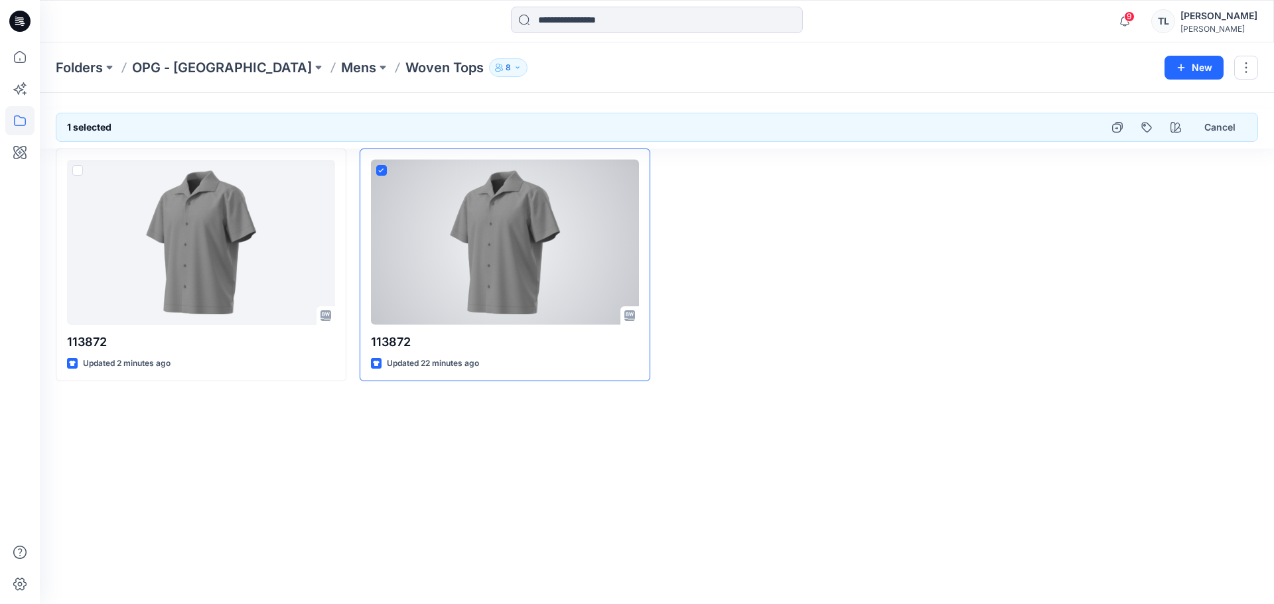
drag, startPoint x: 433, startPoint y: 234, endPoint x: 788, endPoint y: 269, distance: 356.7
click at [922, 332] on div at bounding box center [809, 265] width 291 height 233
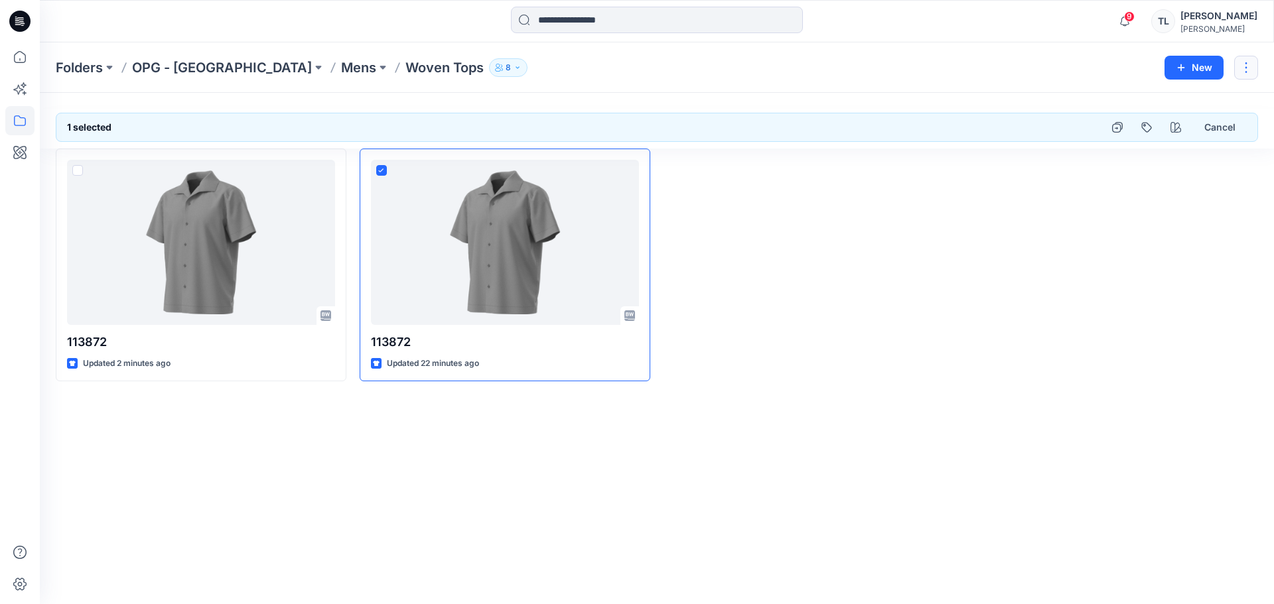
click at [1251, 62] on button "button" at bounding box center [1246, 68] width 24 height 24
click at [1144, 132] on p "Delete Folder" at bounding box center [1174, 130] width 76 height 14
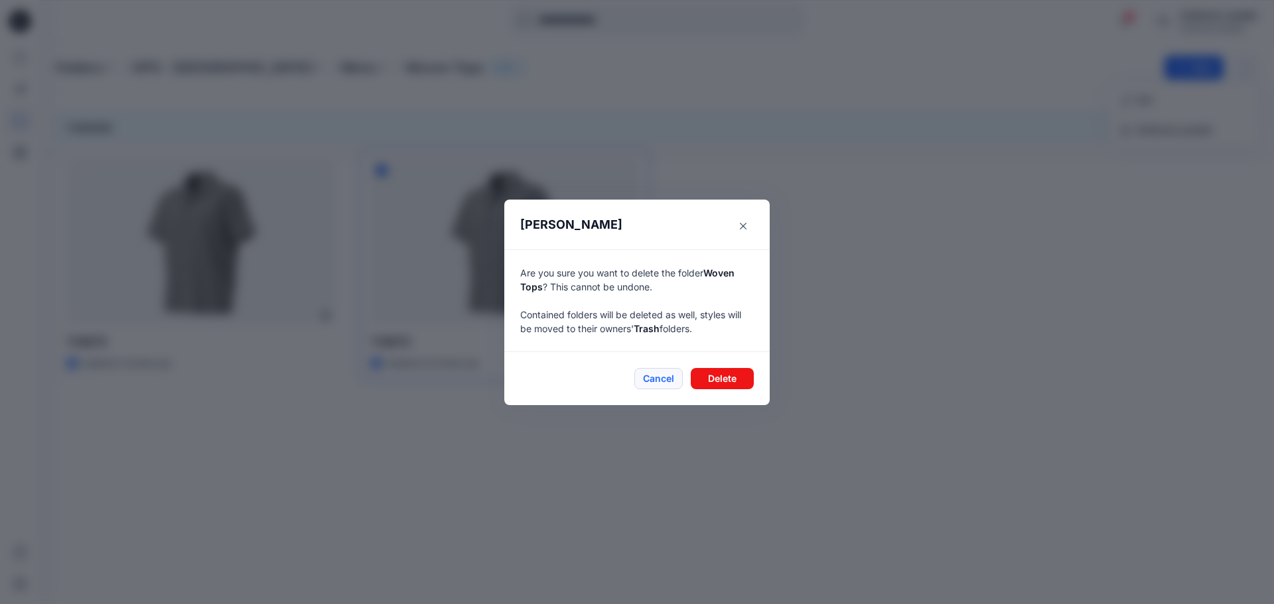
click at [652, 373] on button "Cancel" at bounding box center [658, 378] width 48 height 21
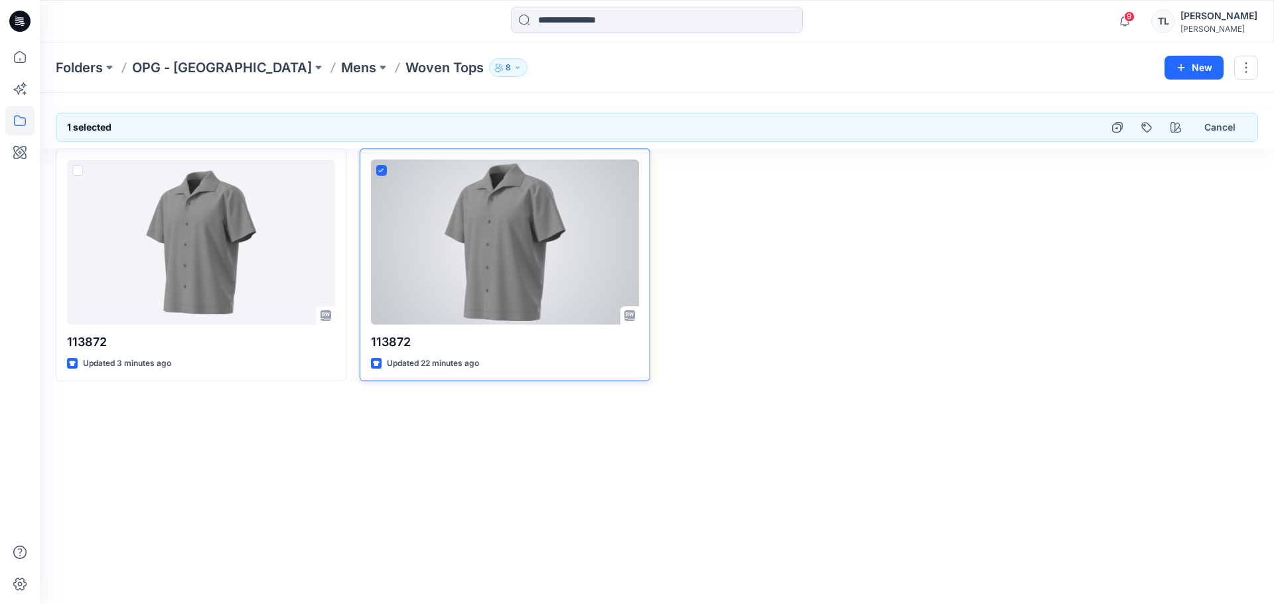
click at [379, 171] on icon at bounding box center [381, 171] width 6 height 5
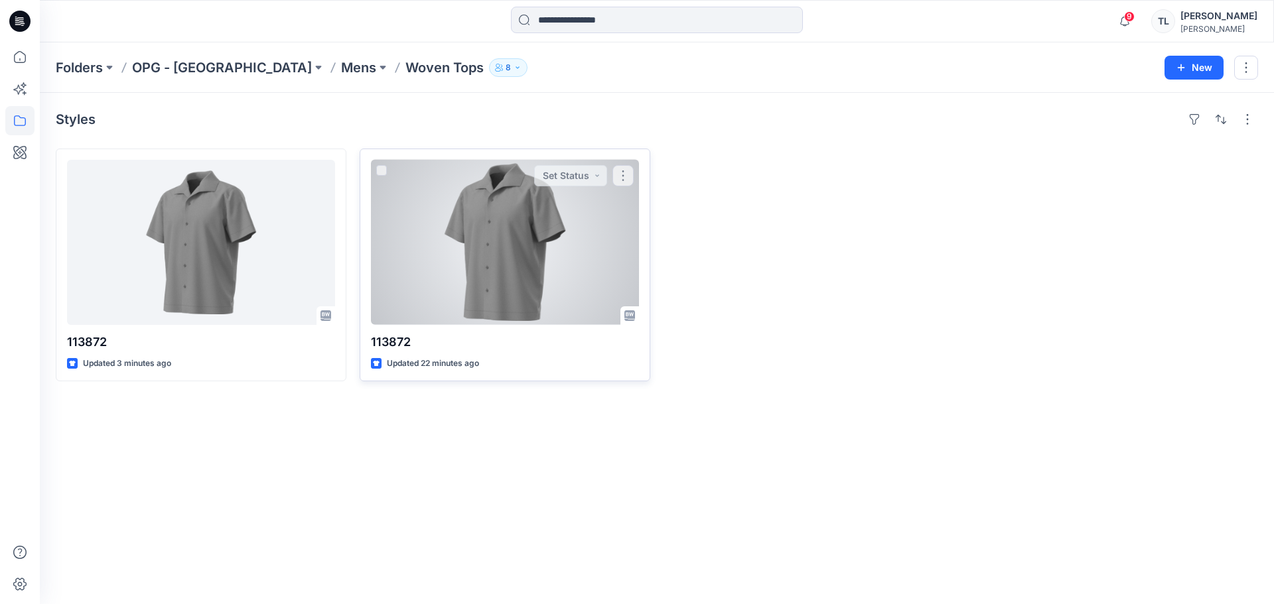
click at [580, 254] on div at bounding box center [505, 242] width 268 height 165
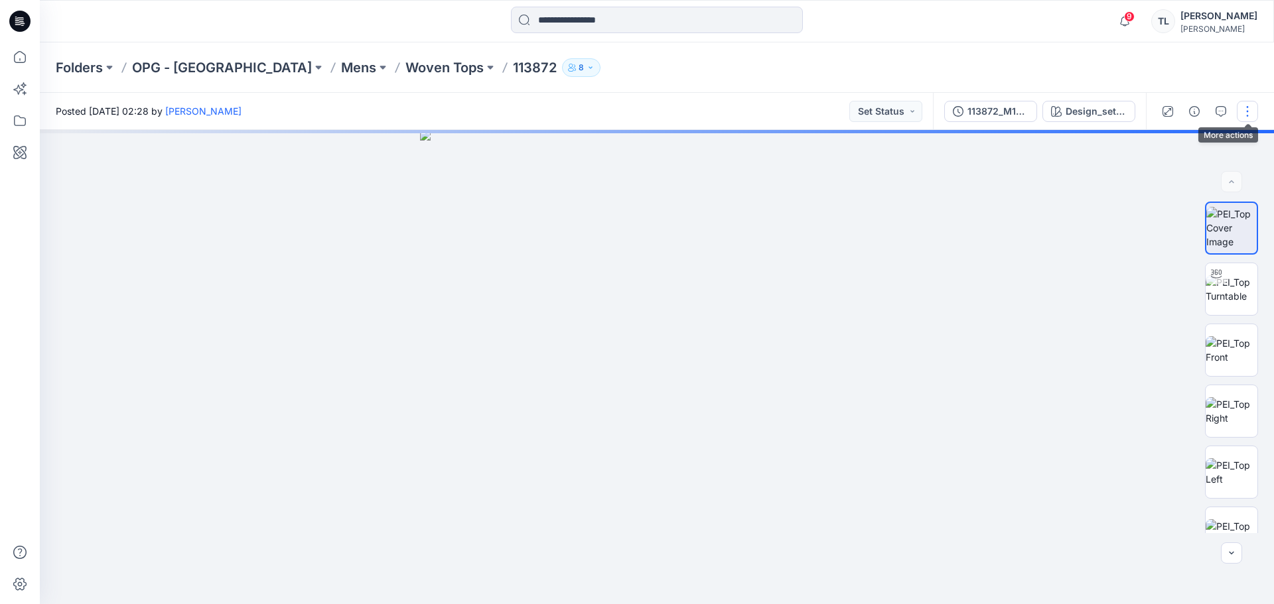
click at [1241, 107] on button "button" at bounding box center [1247, 111] width 21 height 21
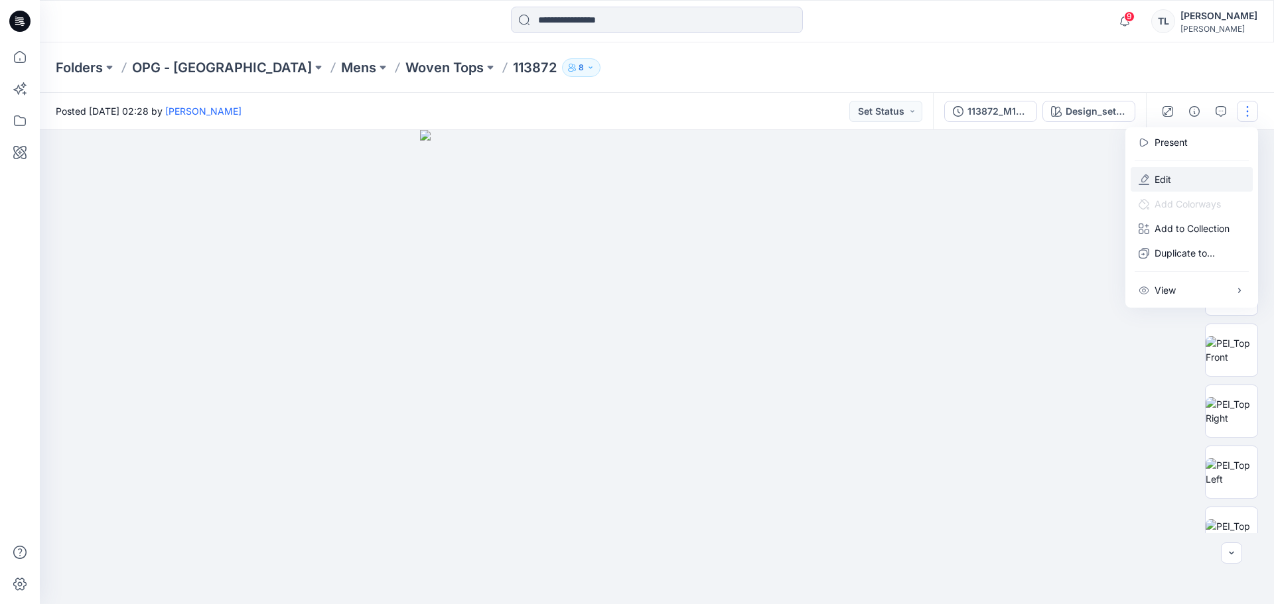
click at [1186, 170] on button "Edit" at bounding box center [1192, 179] width 122 height 25
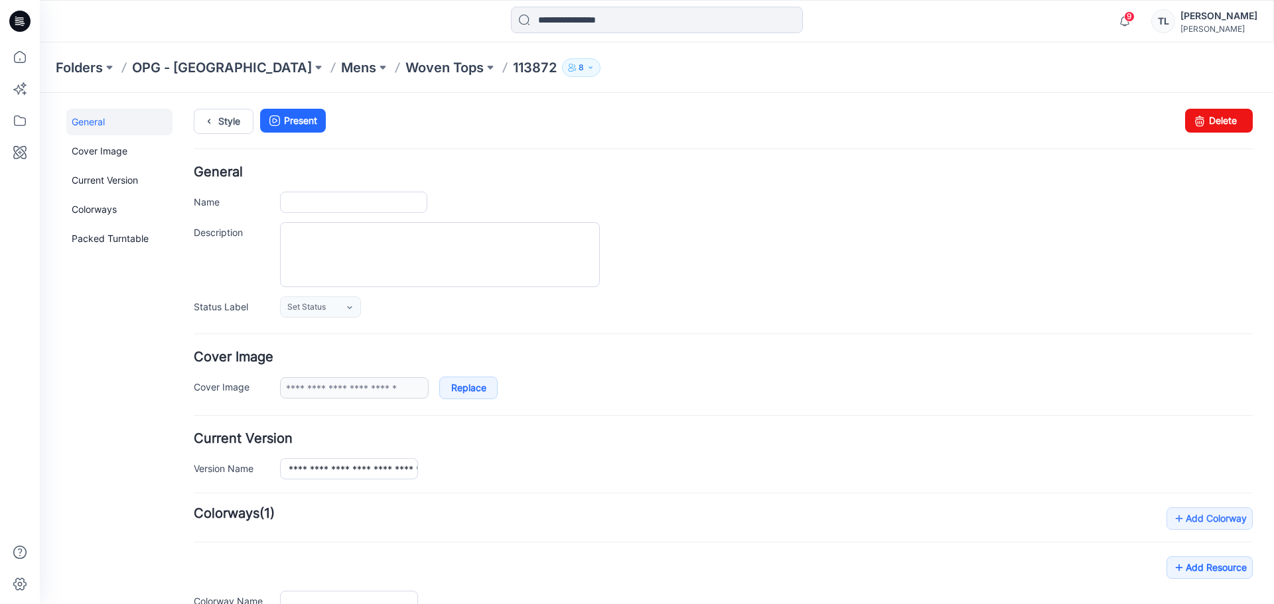
type input "******"
type input "**********"
drag, startPoint x: 1210, startPoint y: 116, endPoint x: 741, endPoint y: 141, distance: 469.1
click at [1210, 116] on link "Delete" at bounding box center [1219, 121] width 68 height 24
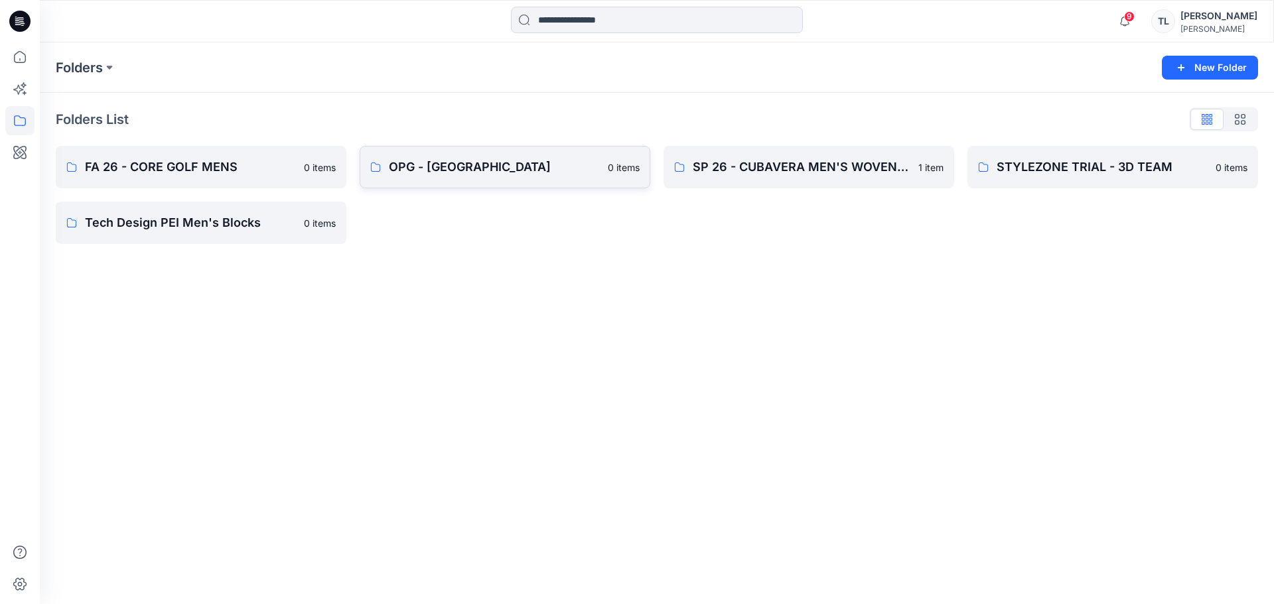
click at [529, 175] on p "OPG - [GEOGRAPHIC_DATA]" at bounding box center [494, 167] width 211 height 19
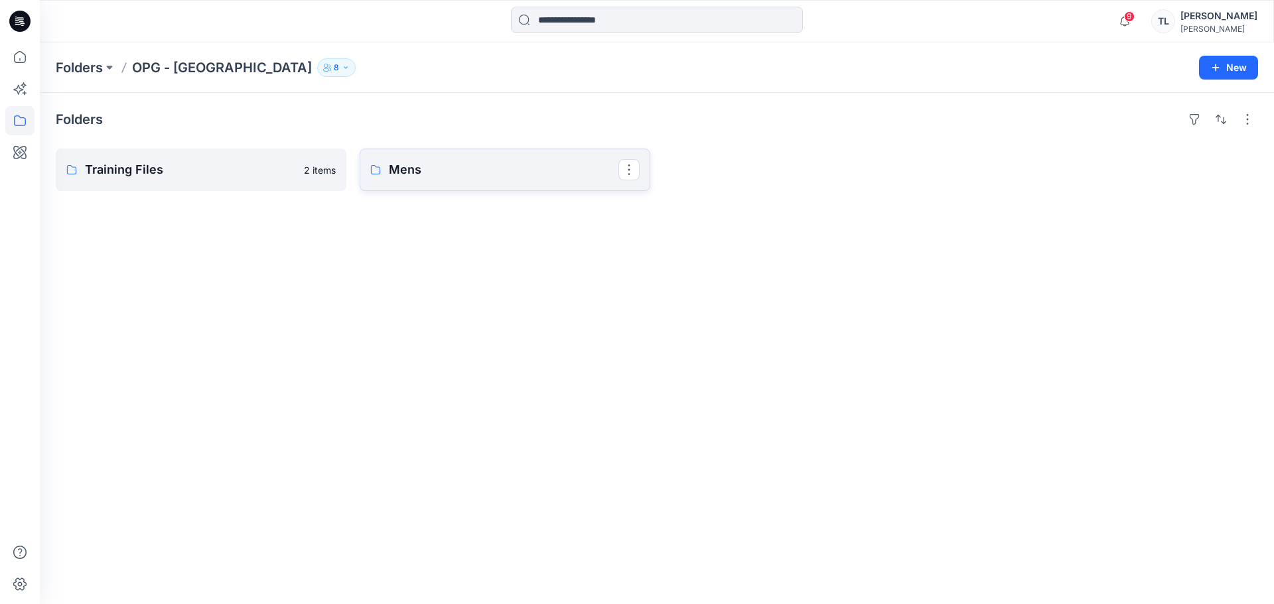
click at [529, 175] on p "Mens" at bounding box center [504, 170] width 230 height 19
click at [236, 170] on p "Woven Tops" at bounding box center [200, 170] width 230 height 19
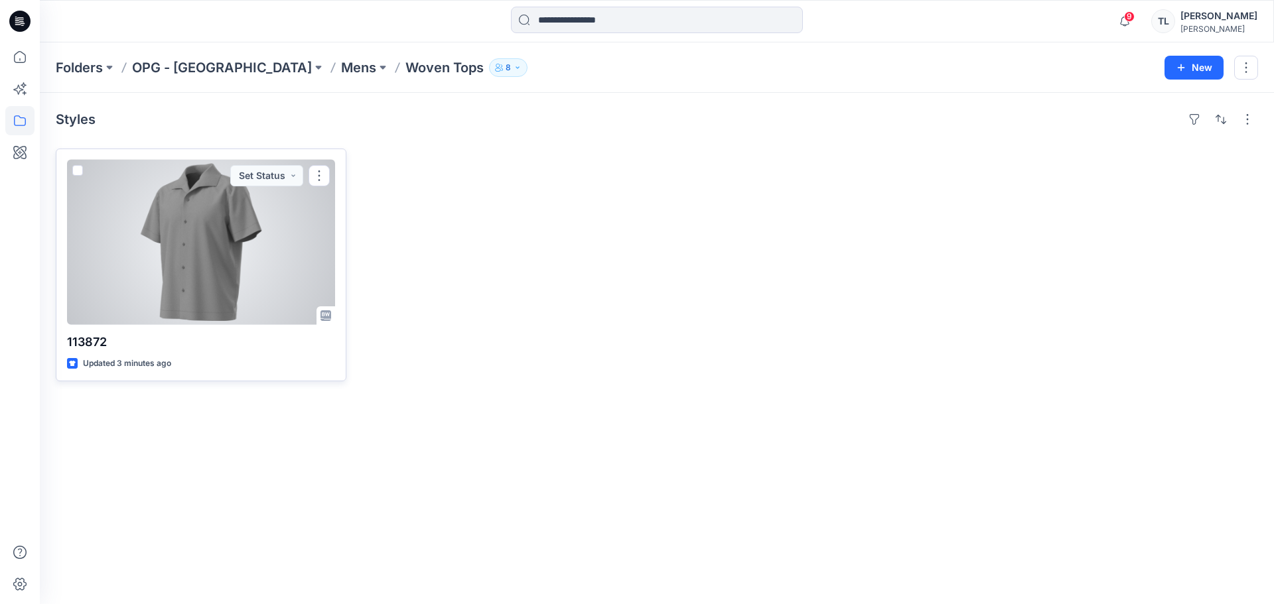
click at [236, 267] on div at bounding box center [201, 242] width 268 height 165
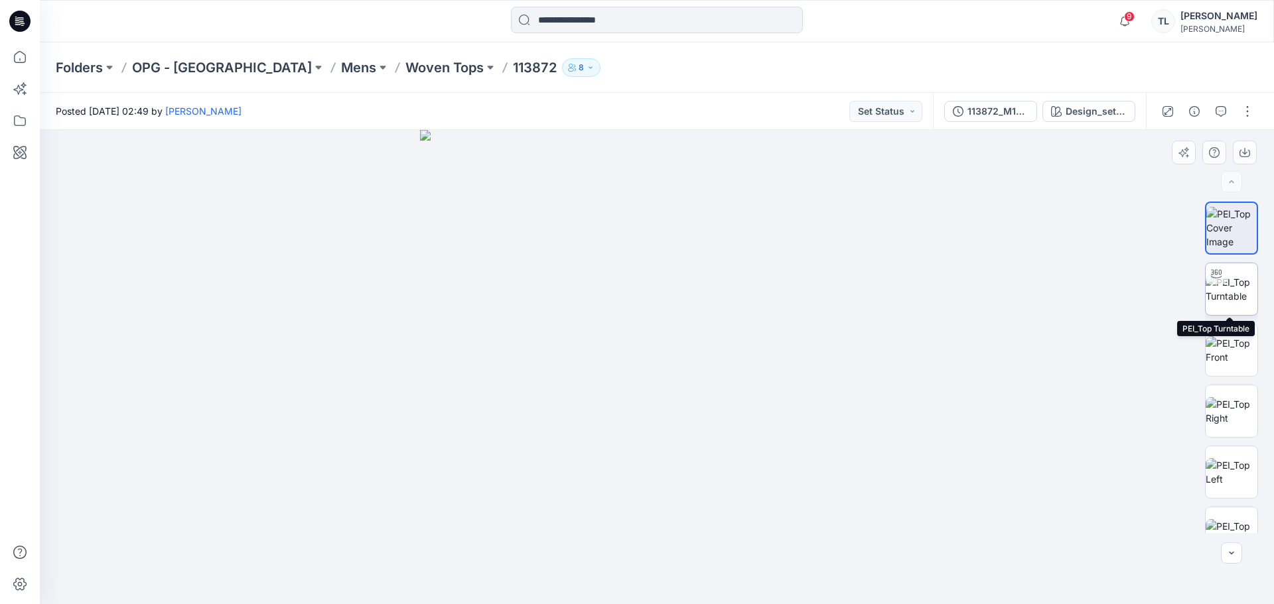
click at [1235, 293] on img at bounding box center [1232, 289] width 52 height 28
drag, startPoint x: 662, startPoint y: 589, endPoint x: 489, endPoint y: 537, distance: 180.7
click at [489, 537] on div at bounding box center [657, 367] width 1234 height 474
click at [405, 72] on p "Woven Tops" at bounding box center [444, 67] width 78 height 19
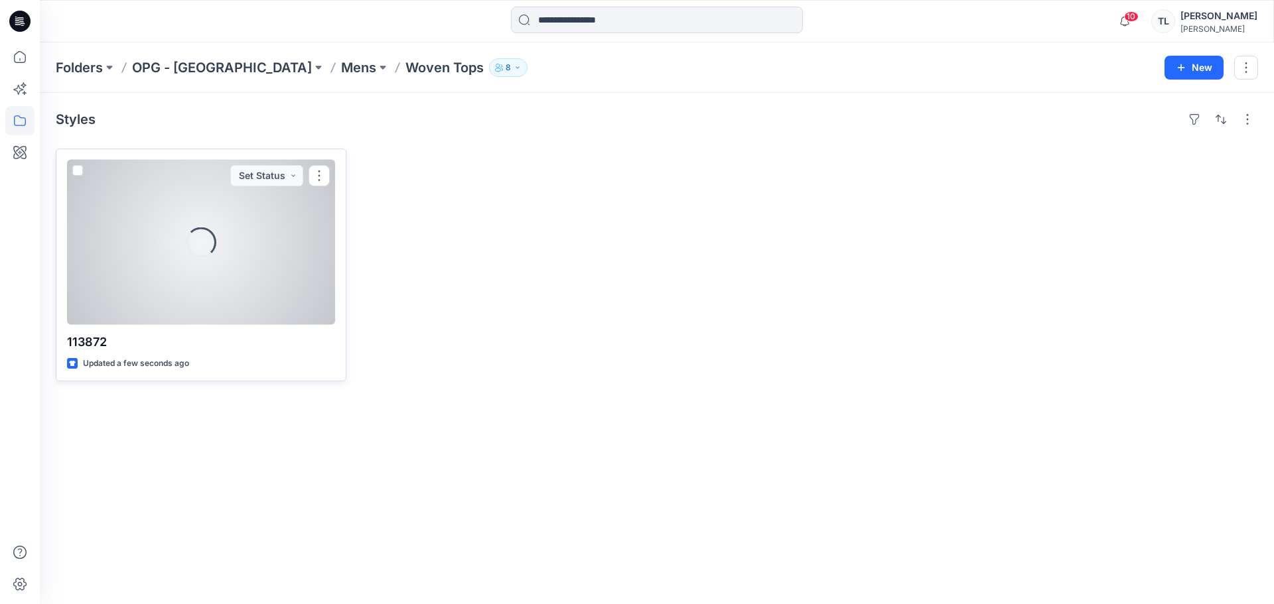
click at [265, 227] on div "Loading..." at bounding box center [201, 242] width 268 height 165
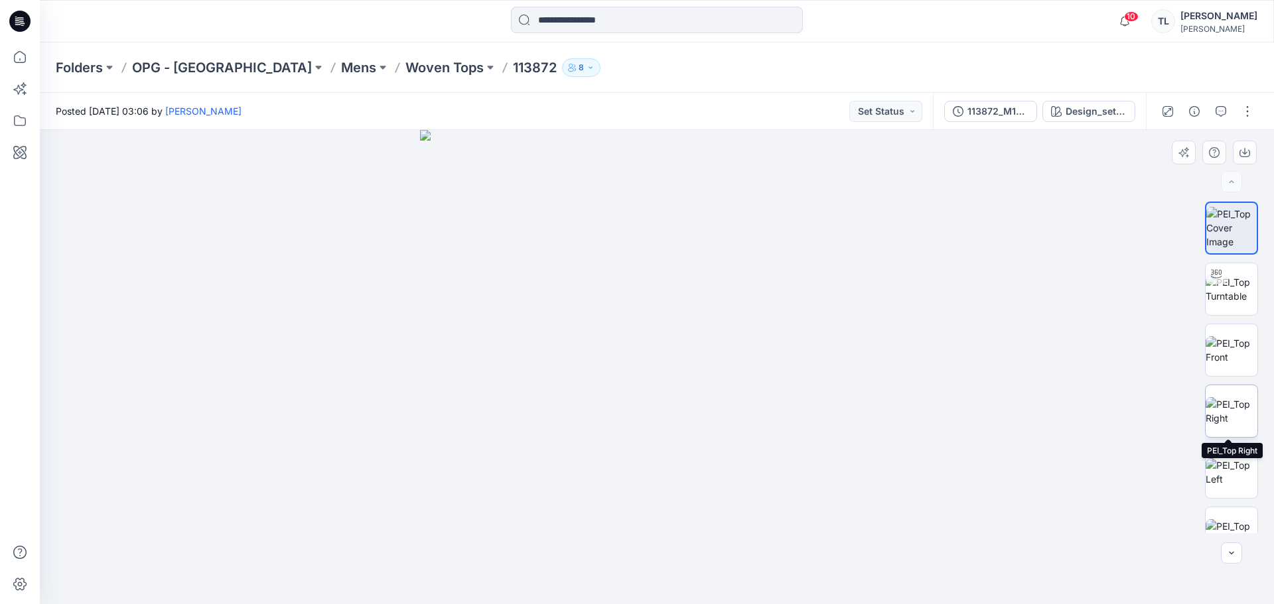
click at [1237, 415] on img at bounding box center [1232, 411] width 52 height 28
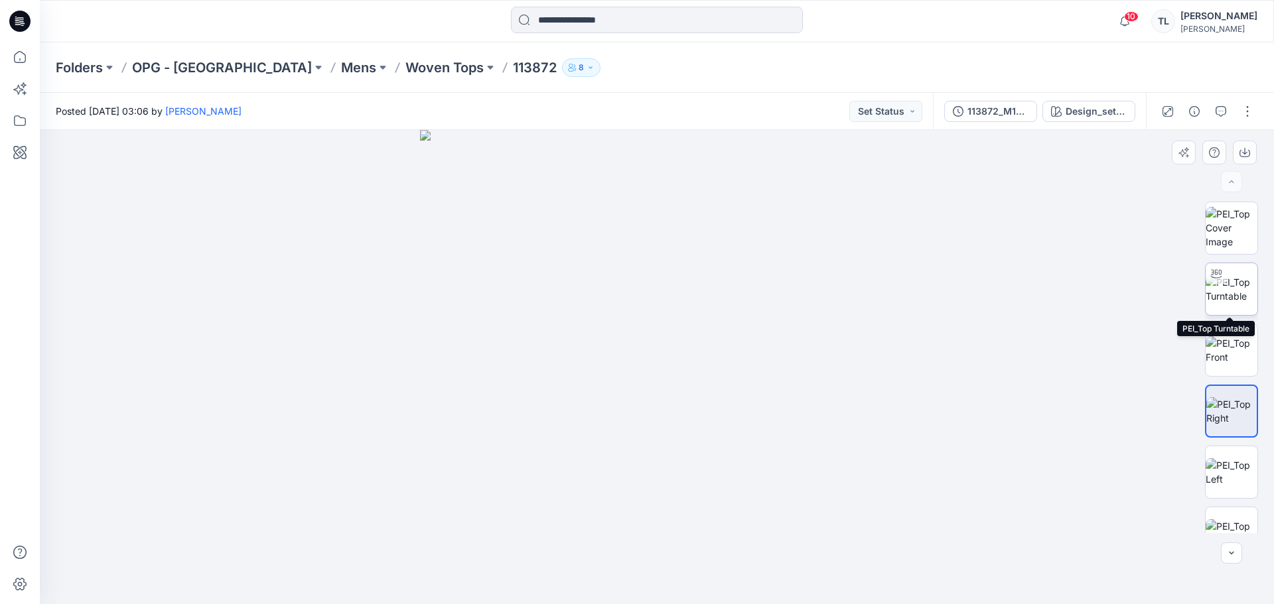
click at [1229, 303] on img at bounding box center [1232, 289] width 52 height 28
drag, startPoint x: 660, startPoint y: 586, endPoint x: 773, endPoint y: 601, distance: 114.5
click at [773, 590] on icon at bounding box center [658, 565] width 401 height 50
click at [1244, 118] on button "button" at bounding box center [1247, 111] width 21 height 21
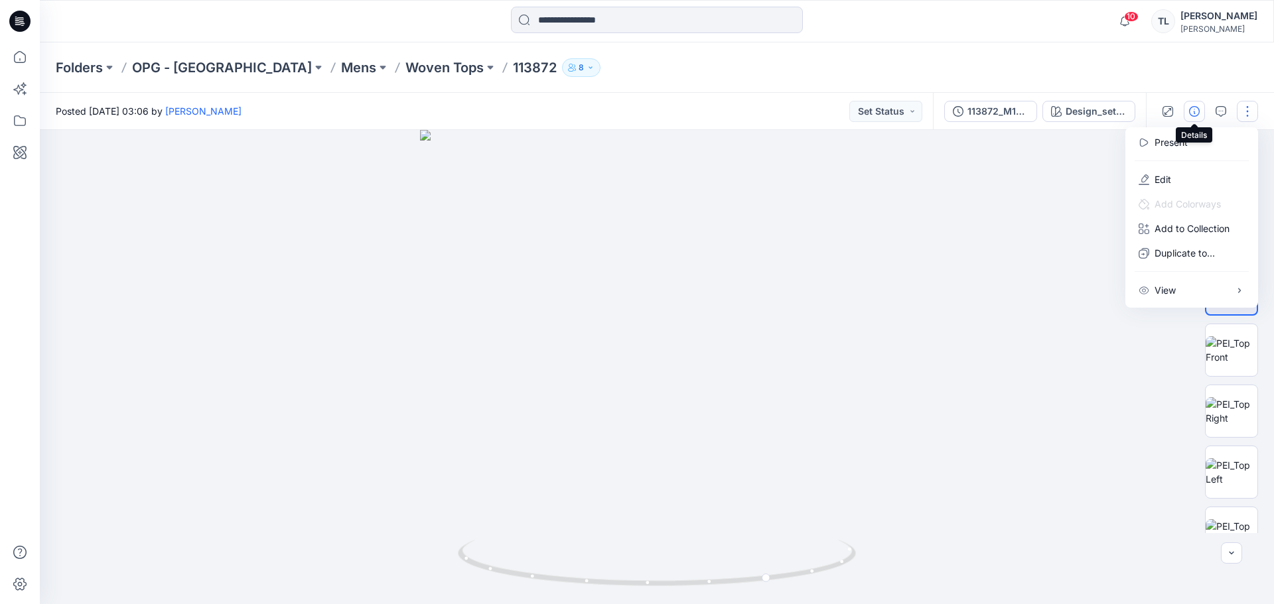
click at [1200, 116] on button "button" at bounding box center [1194, 111] width 21 height 21
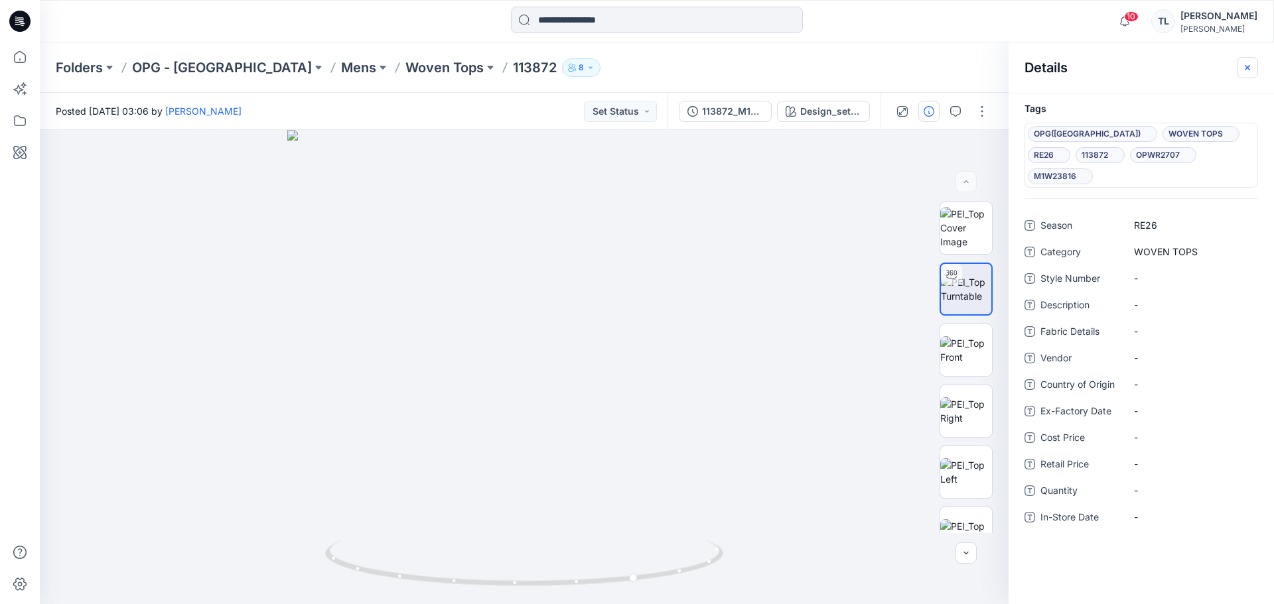
click at [1244, 68] on icon "button" at bounding box center [1247, 67] width 11 height 11
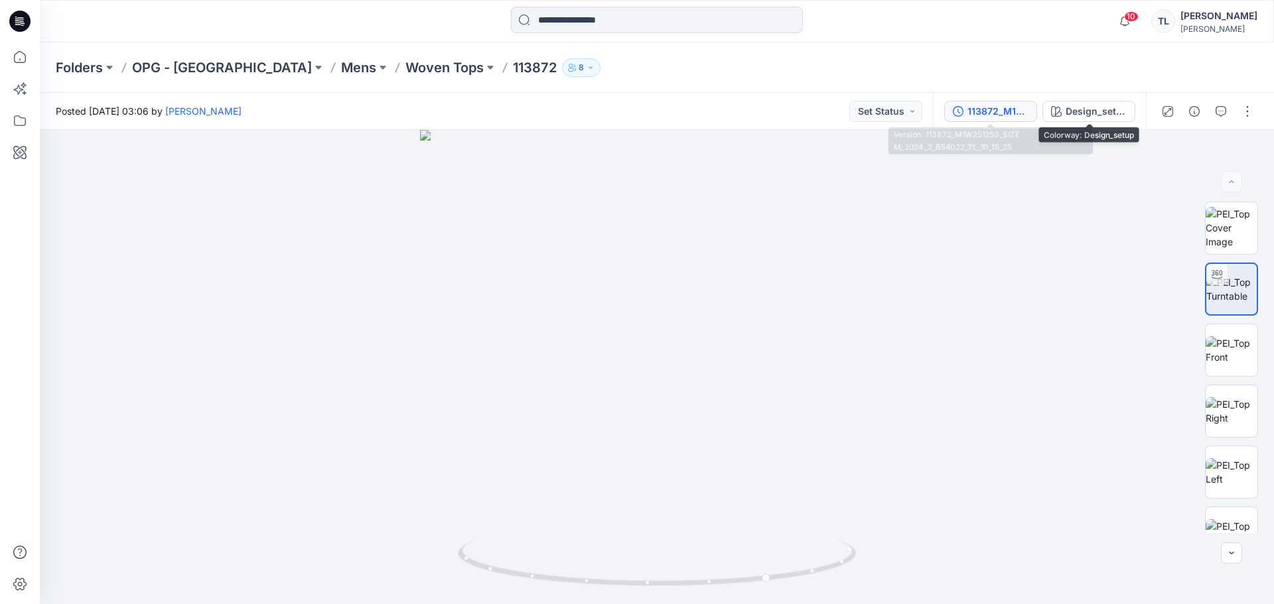
click at [1016, 114] on div "113872_M1W251253_SIZE M_2024_2_B54022_TL_10_15_25" at bounding box center [997, 111] width 61 height 15
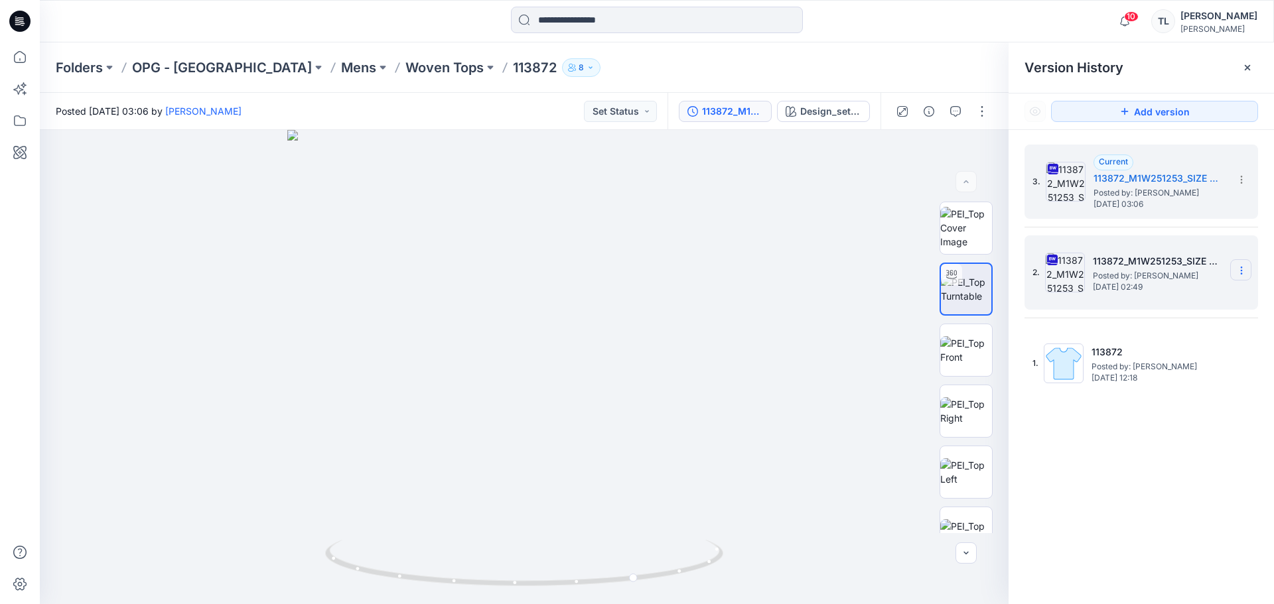
click at [1249, 274] on section at bounding box center [1240, 269] width 21 height 21
click at [1141, 401] on span "Delete Version" at bounding box center [1150, 409] width 62 height 16
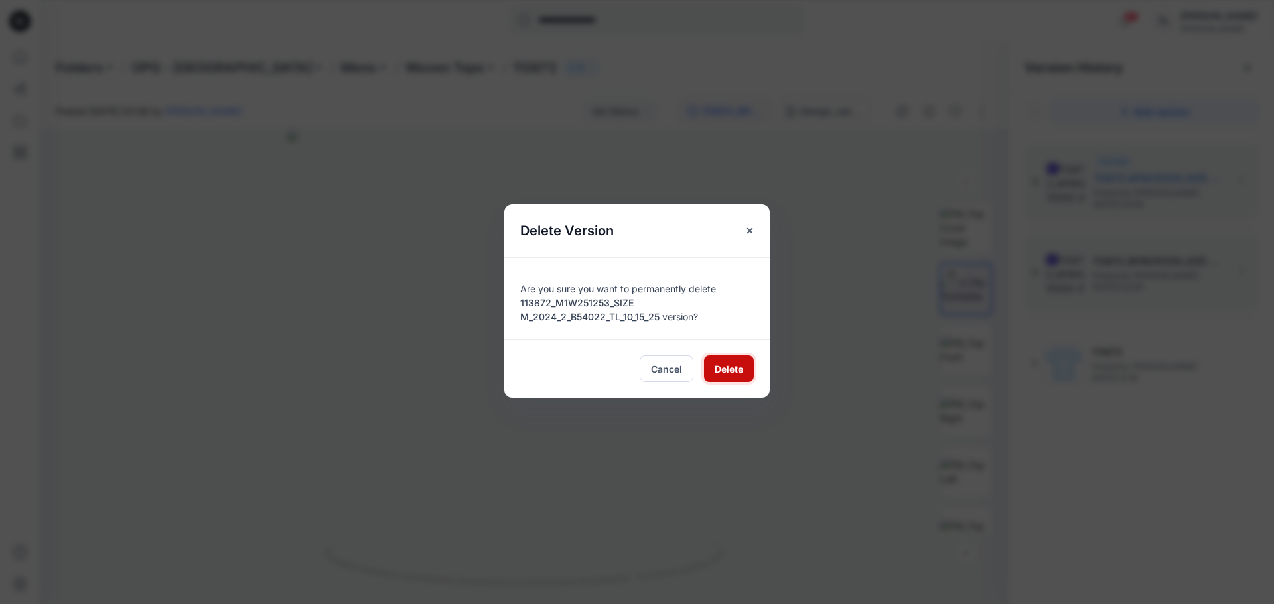
click at [738, 376] on button "Delete" at bounding box center [729, 369] width 50 height 27
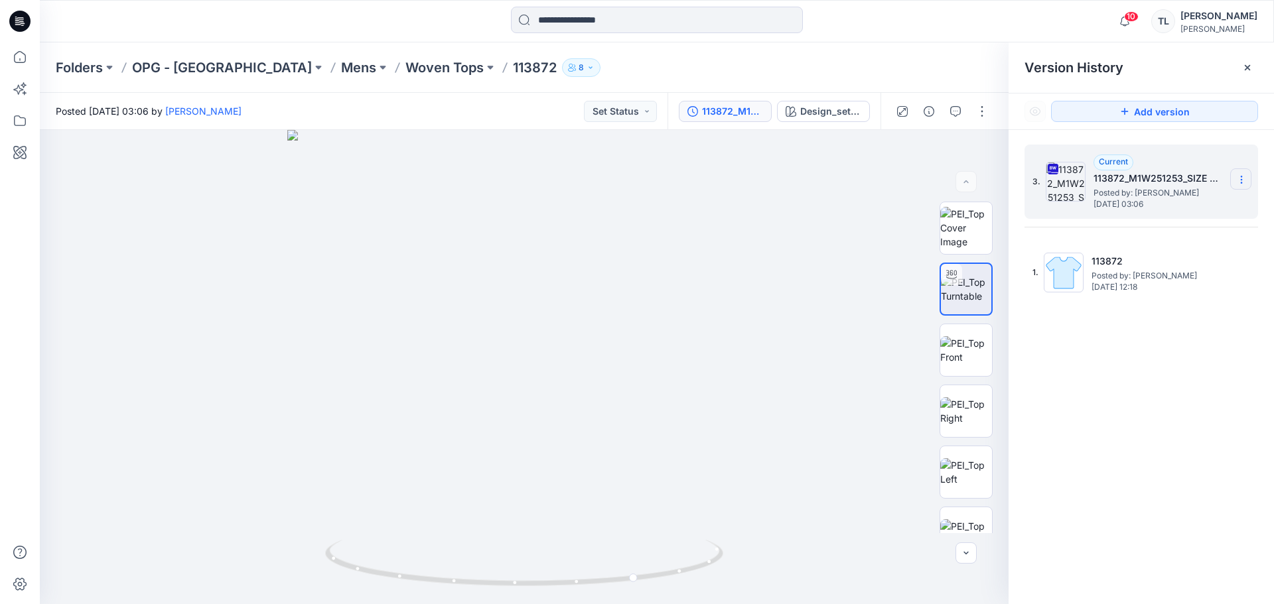
click at [1245, 188] on section at bounding box center [1240, 179] width 21 height 21
click at [1178, 419] on div "3. Current 113872_M1W251253_SIZE M_2024_2_B54022_TL_10_15_25 Posted by: [PERSON…" at bounding box center [1141, 377] width 265 height 494
click at [1182, 186] on span "Posted by: [PERSON_NAME]" at bounding box center [1159, 192] width 133 height 13
click at [405, 65] on p "Woven Tops" at bounding box center [444, 67] width 78 height 19
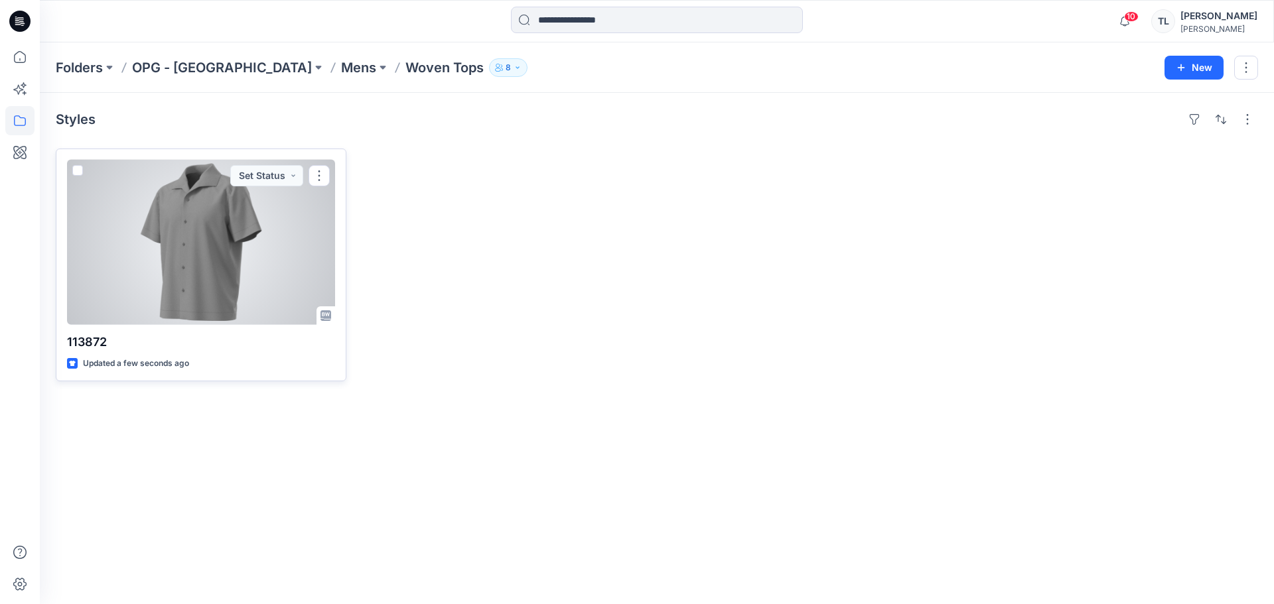
click at [190, 271] on div at bounding box center [201, 242] width 268 height 165
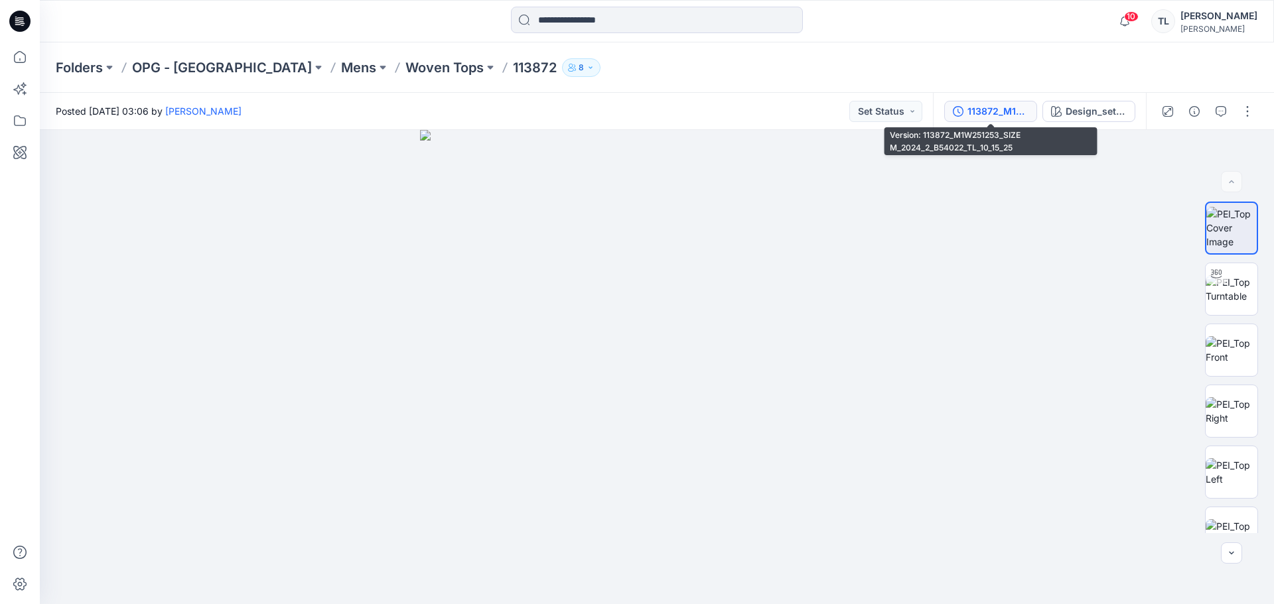
click at [977, 113] on div "113872_M1W251253_SIZE M_2024_2_B54022_TL_10_15_25" at bounding box center [997, 111] width 61 height 15
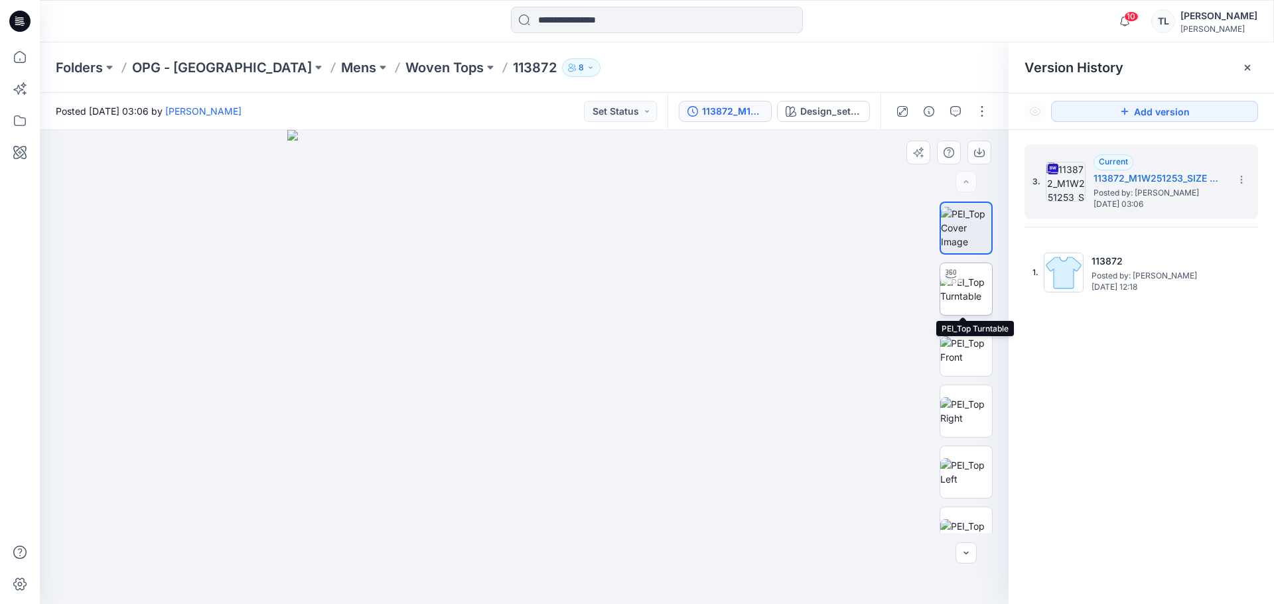
click at [963, 293] on img at bounding box center [966, 289] width 52 height 28
drag, startPoint x: 527, startPoint y: 583, endPoint x: 334, endPoint y: 549, distance: 196.0
click at [334, 549] on icon at bounding box center [525, 565] width 401 height 50
